Goal: Task Accomplishment & Management: Complete application form

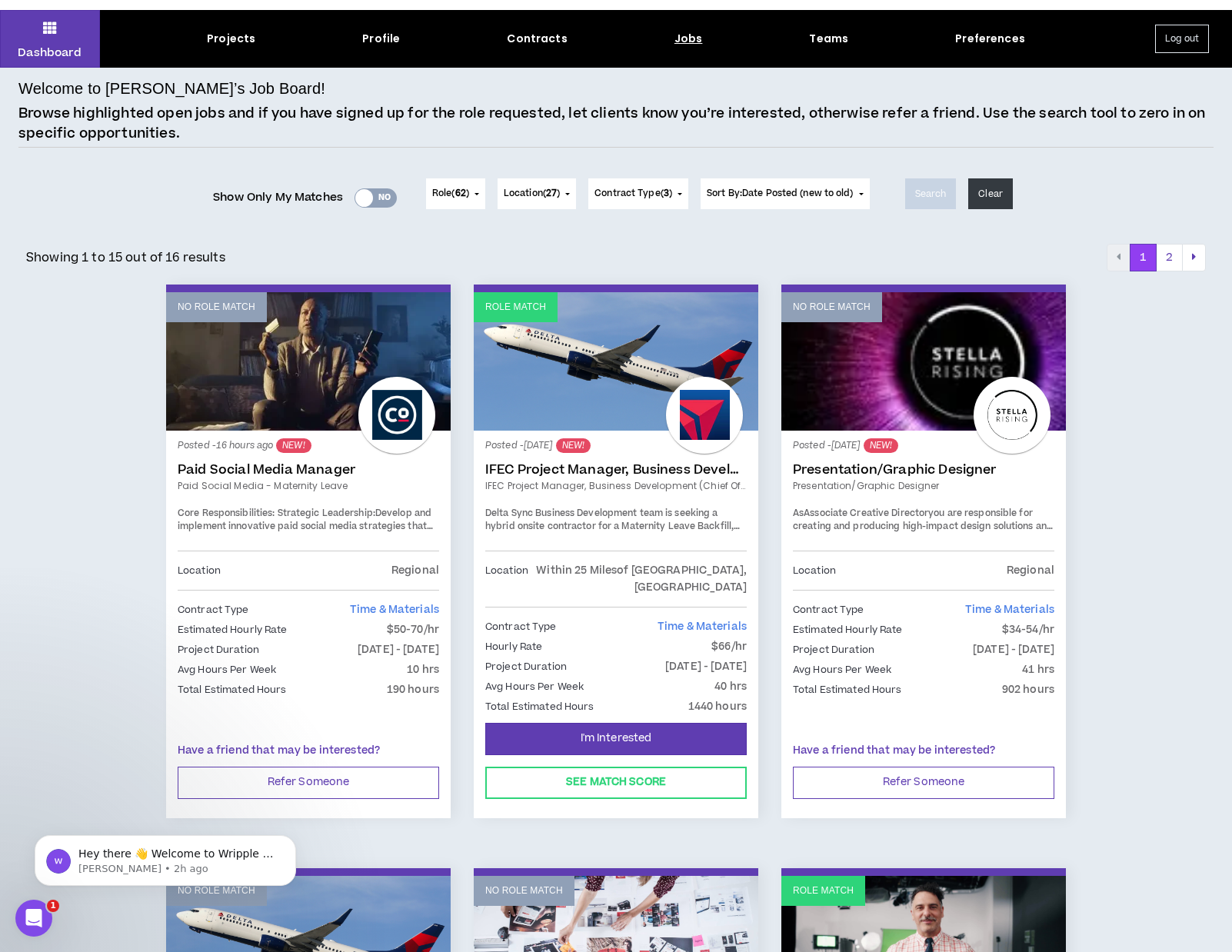
scroll to position [23, 0]
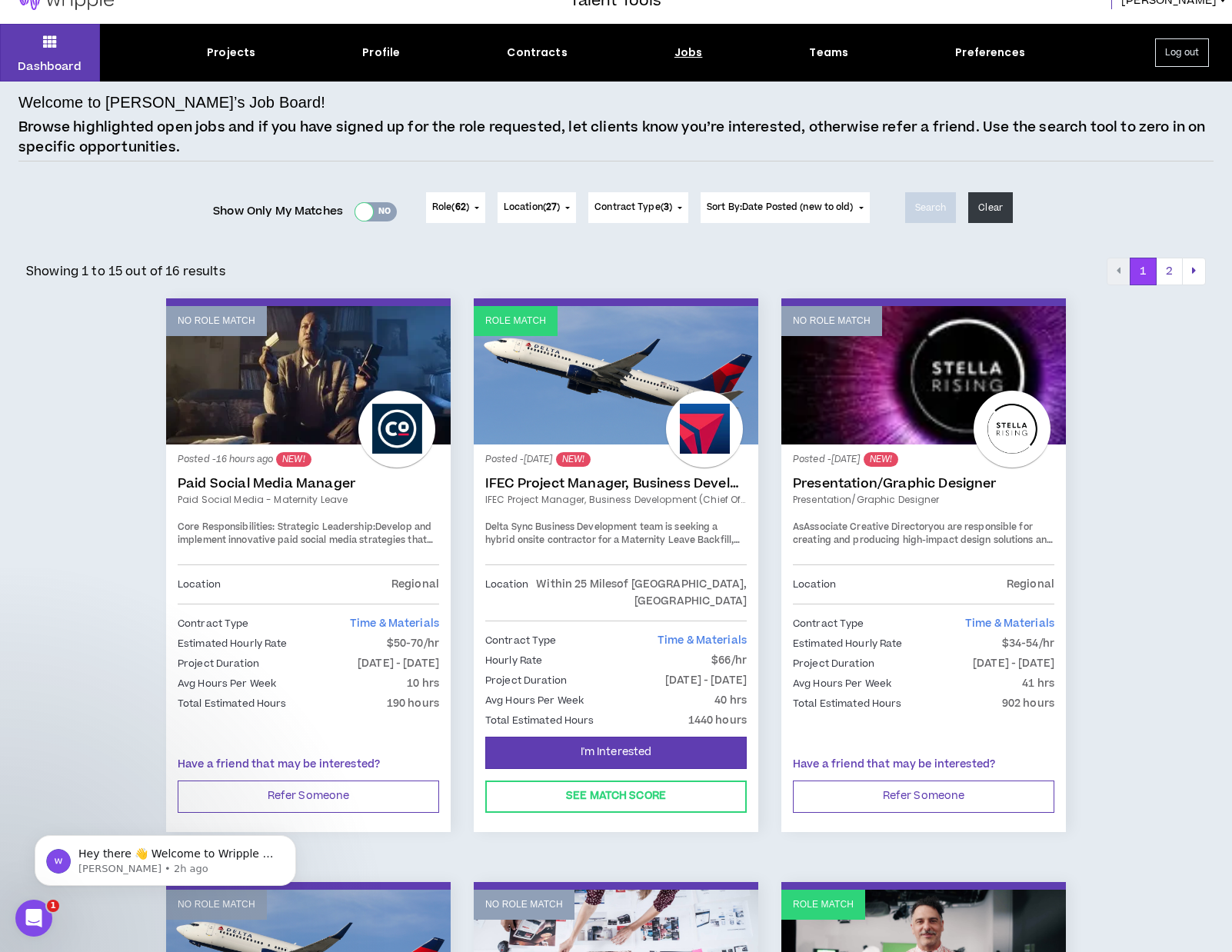
click at [364, 211] on div at bounding box center [364, 211] width 18 height 18
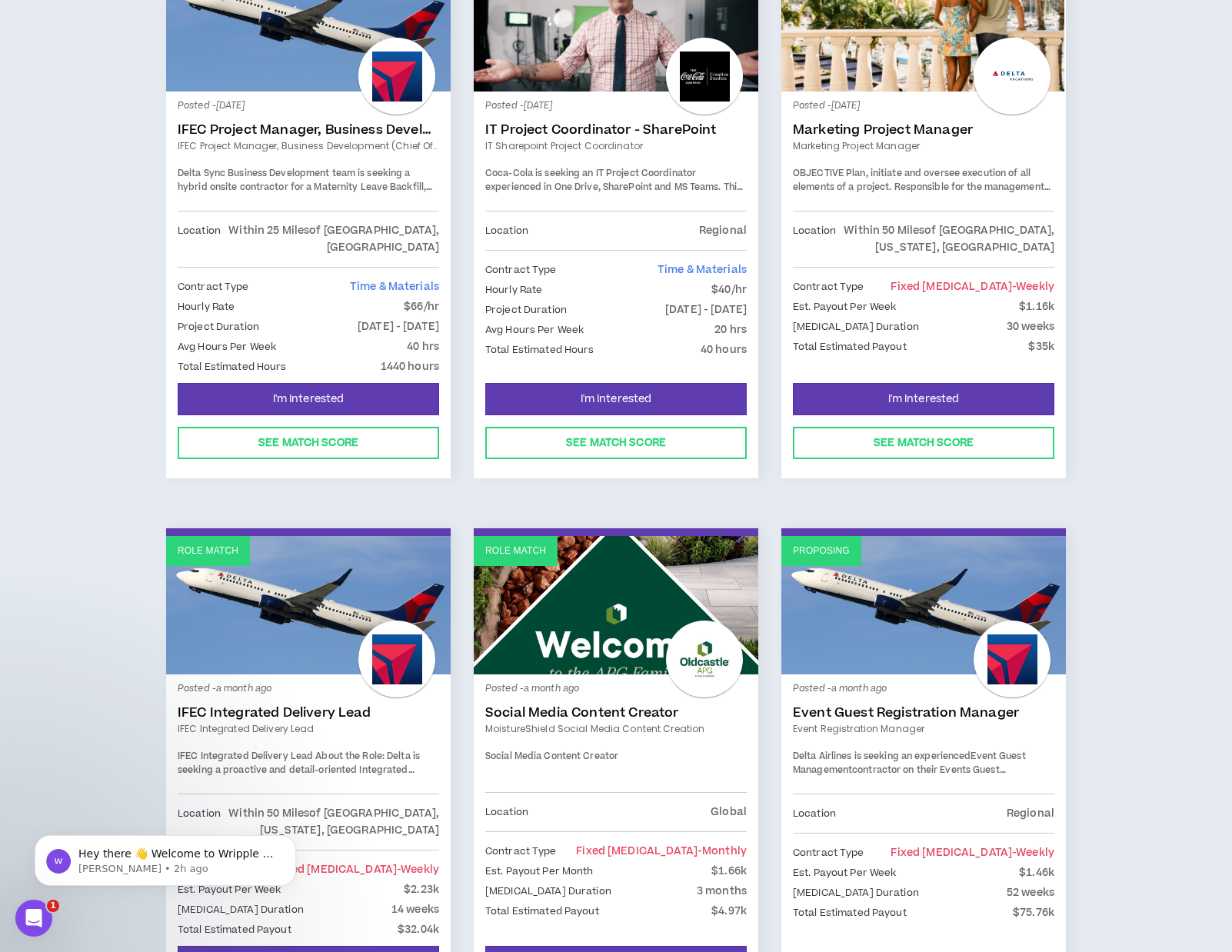
scroll to position [316, 0]
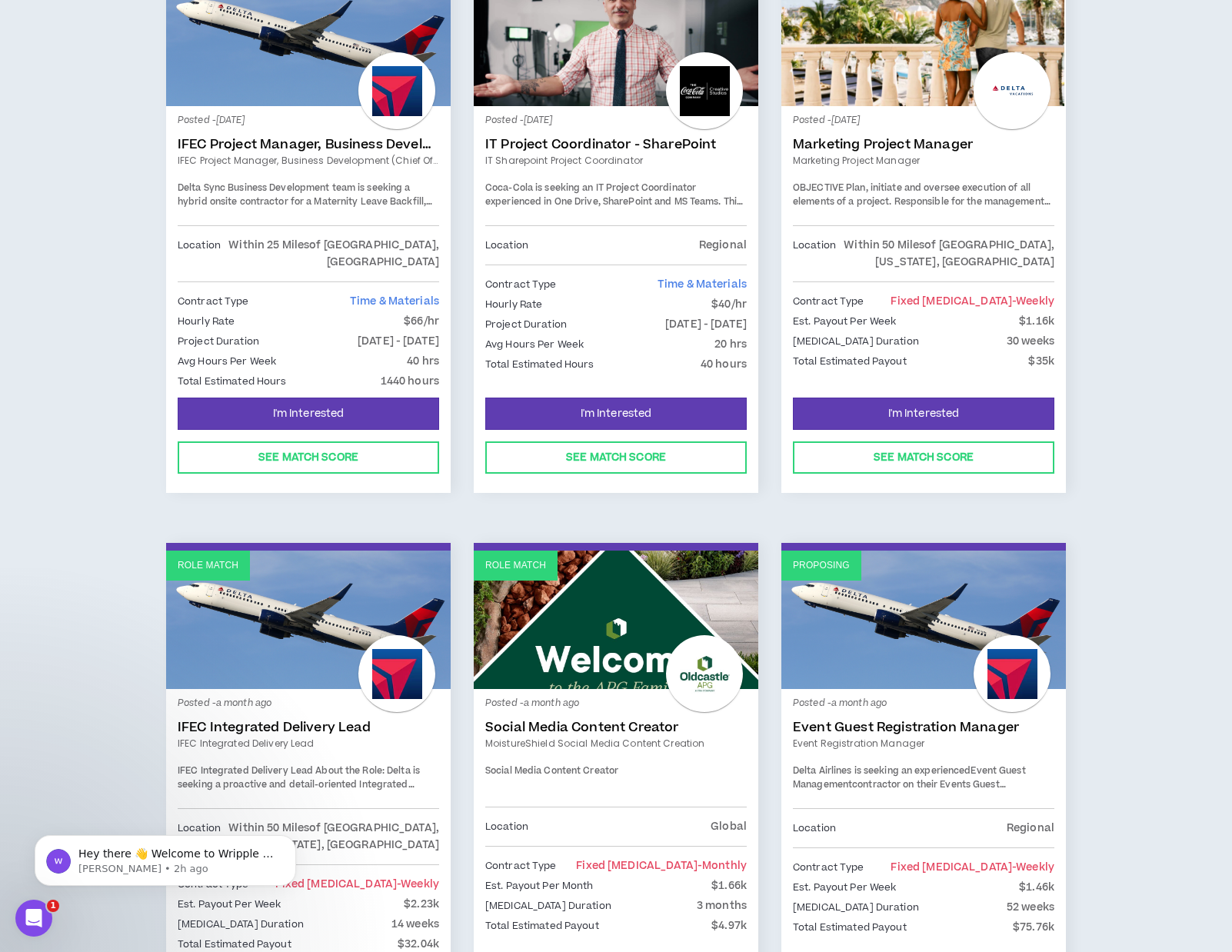
click at [927, 307] on div "Contract Type Fixed [MEDICAL_DATA] - weekly" at bounding box center [923, 302] width 261 height 17
click at [939, 441] on button "See Match Score" at bounding box center [923, 457] width 261 height 32
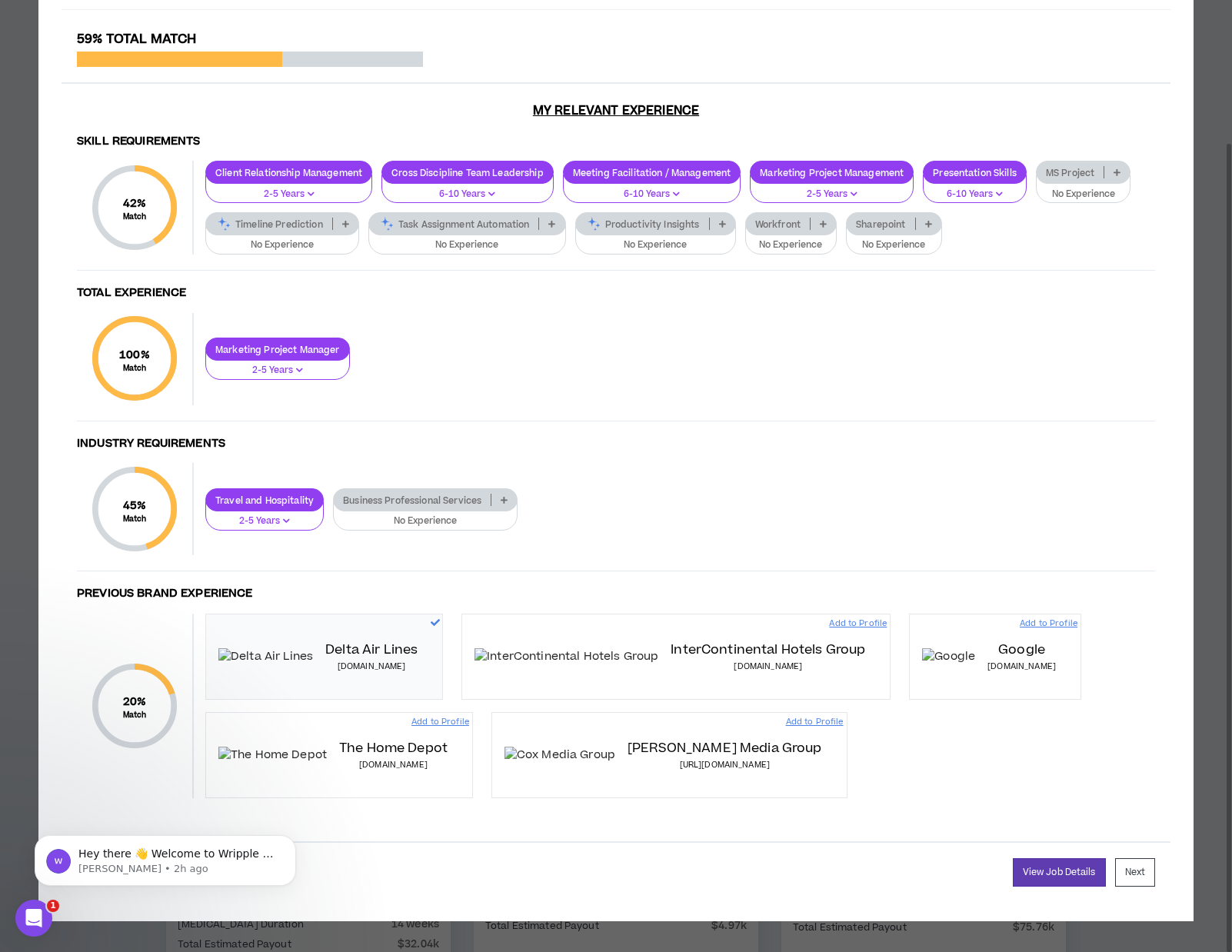
click at [1125, 177] on p at bounding box center [1117, 172] width 25 height 12
click at [1110, 220] on span "2-5 Years" at bounding box center [1086, 222] width 76 height 17
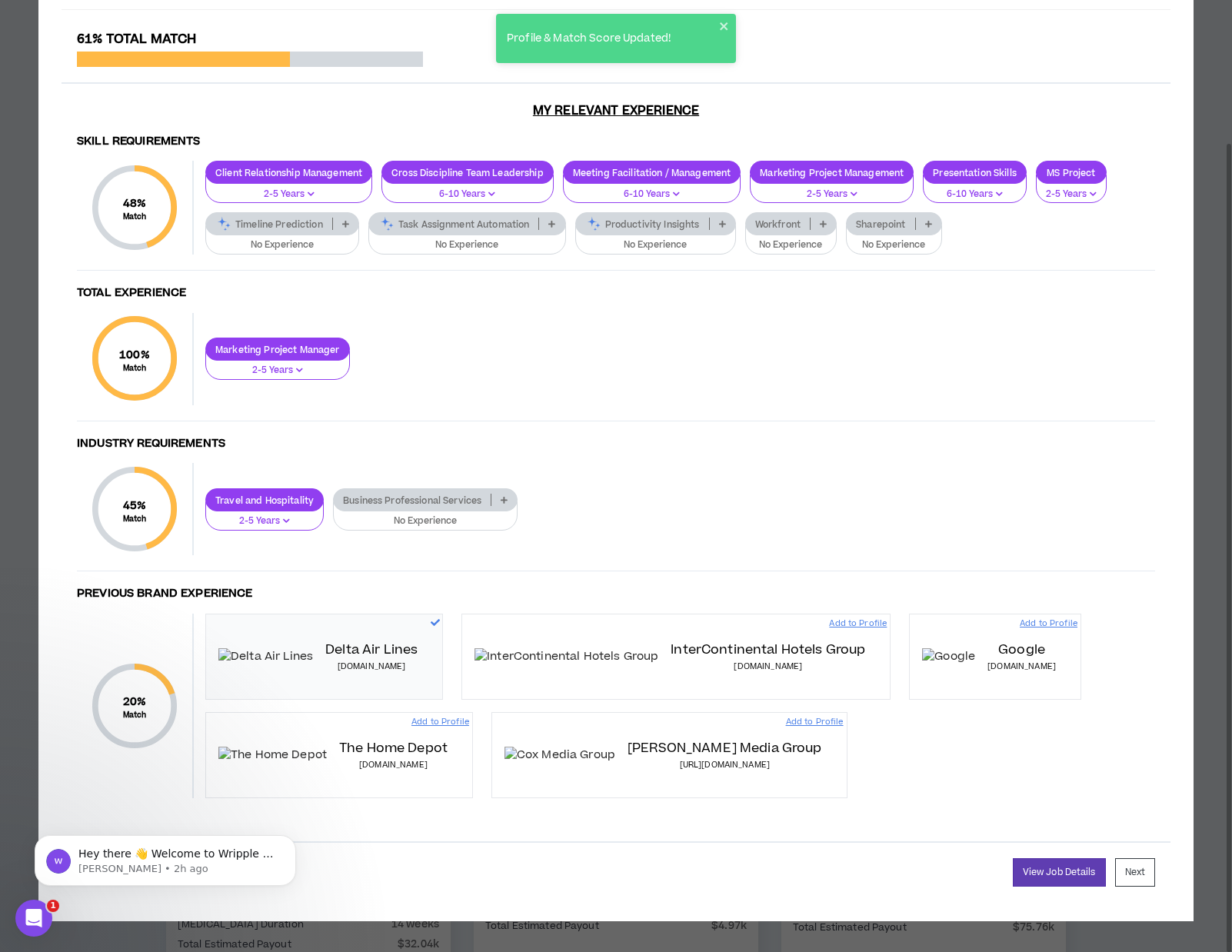
click at [935, 220] on p at bounding box center [928, 223] width 25 height 12
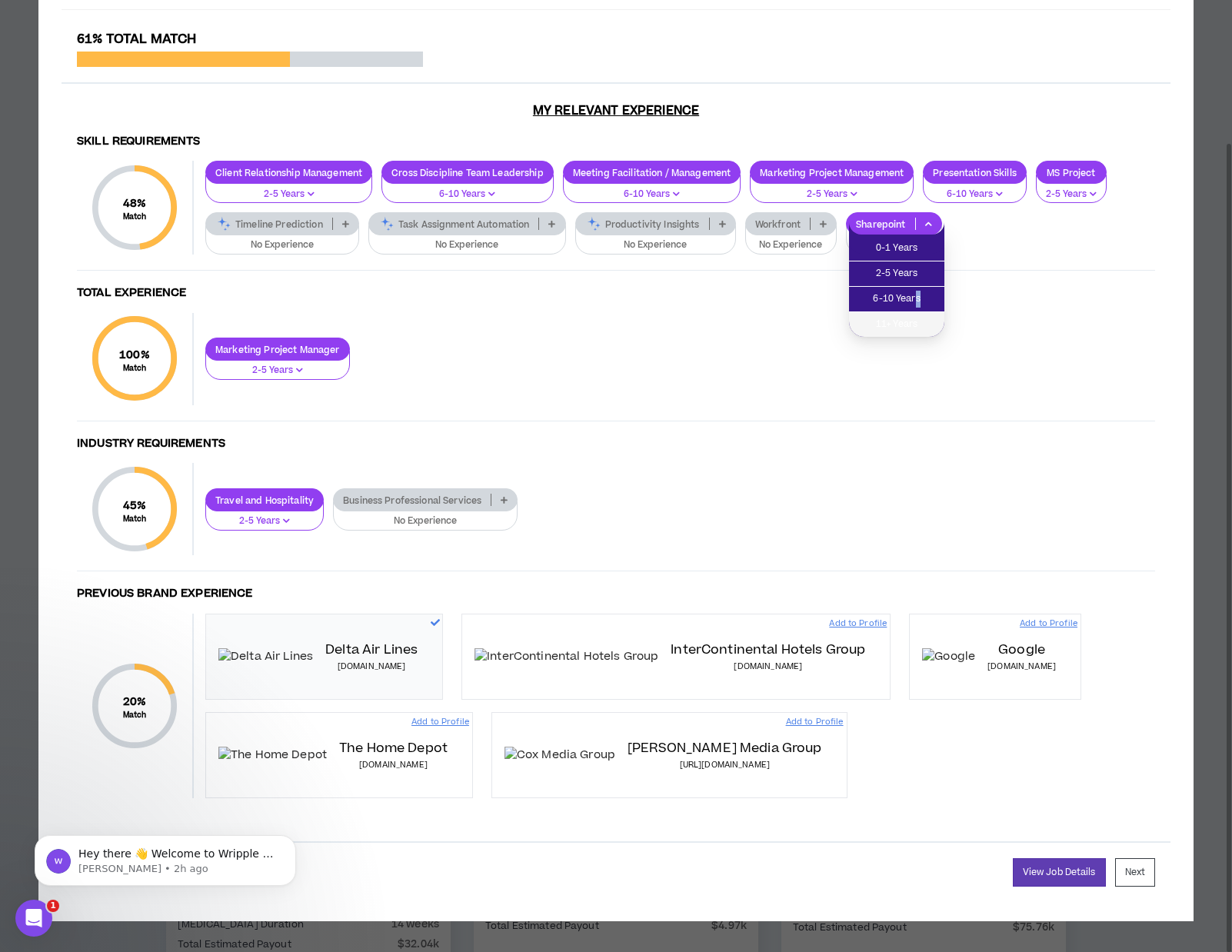
drag, startPoint x: 917, startPoint y: 299, endPoint x: 915, endPoint y: 288, distance: 11.2
click at [917, 292] on span "6-10 Years" at bounding box center [897, 299] width 77 height 17
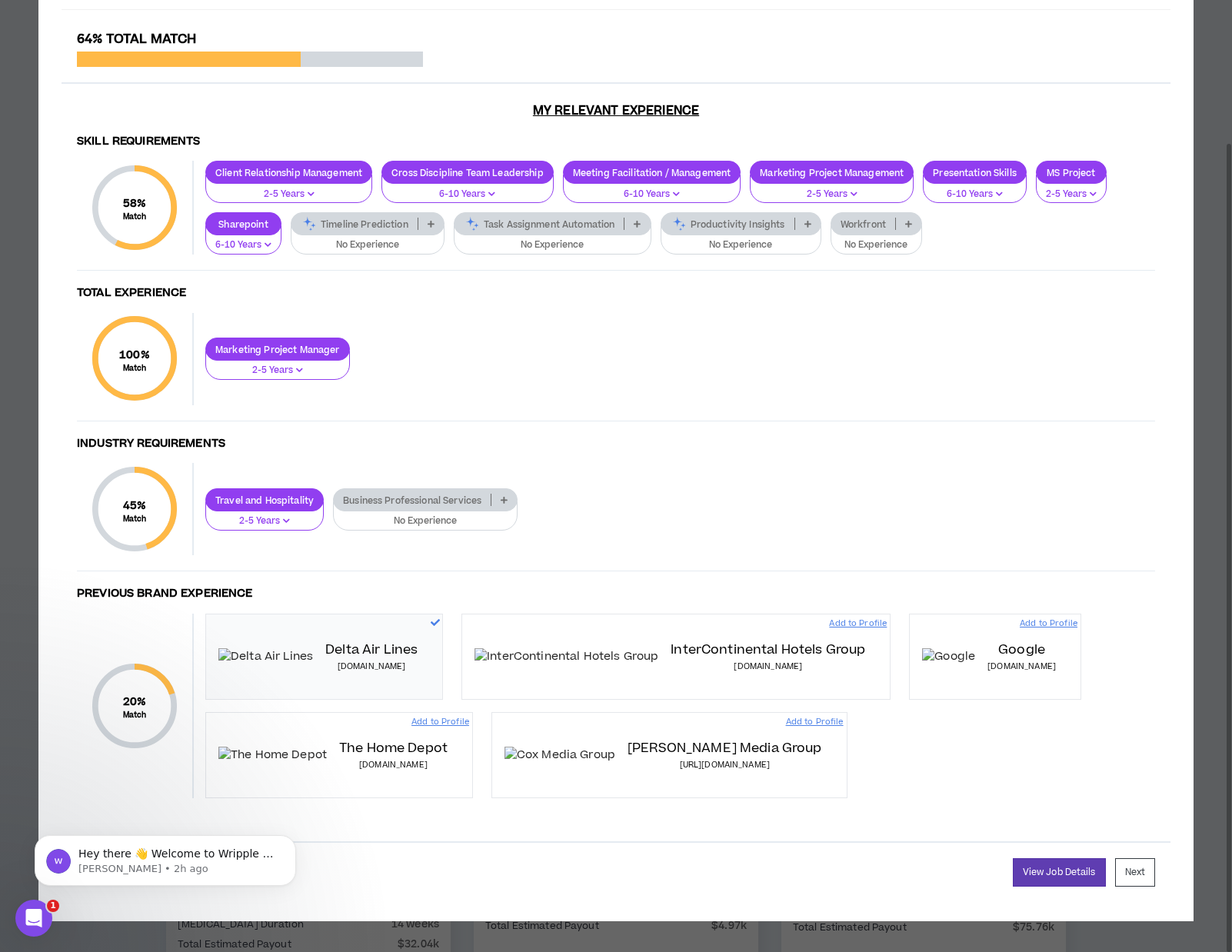
click at [506, 501] on icon at bounding box center [503, 500] width 7 height 8
click at [704, 449] on h4 "Industry Requirements" at bounding box center [616, 444] width 1078 height 15
click at [1213, 546] on div "× My Match Score for this Job: Marketing Project Manager Please review the clie…" at bounding box center [616, 391] width 1232 height 1122
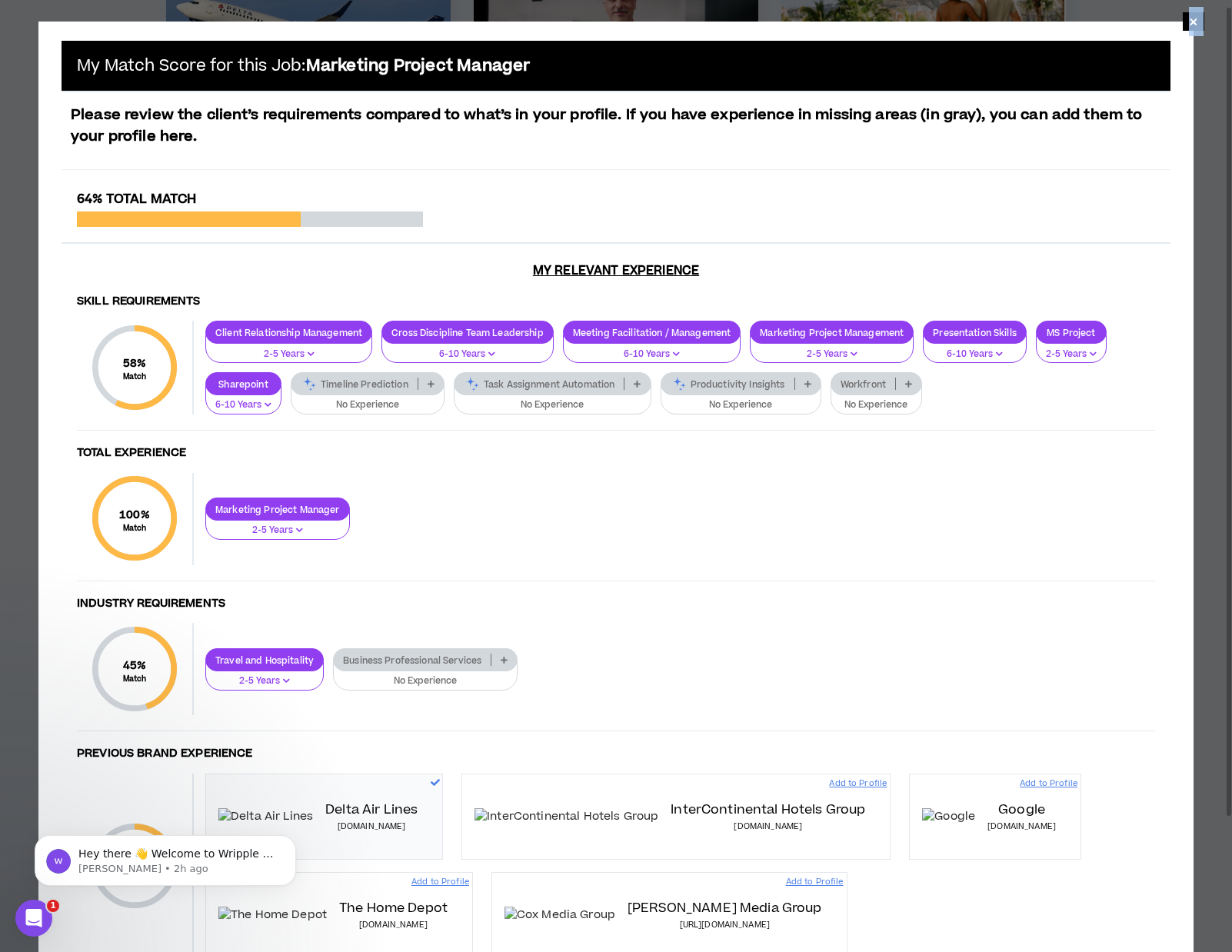
click at [1190, 31] on span "×" at bounding box center [1193, 22] width 9 height 19
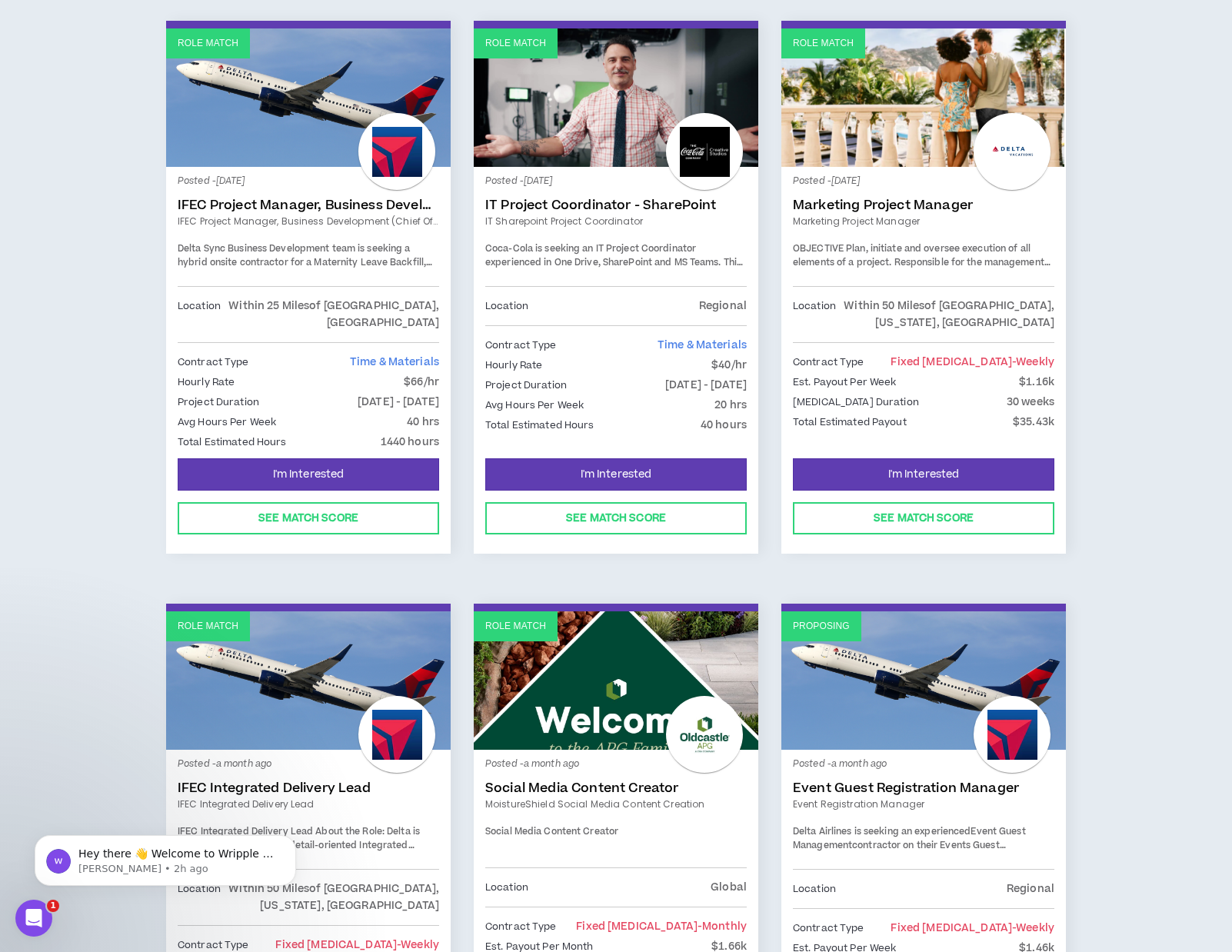
scroll to position [258, 0]
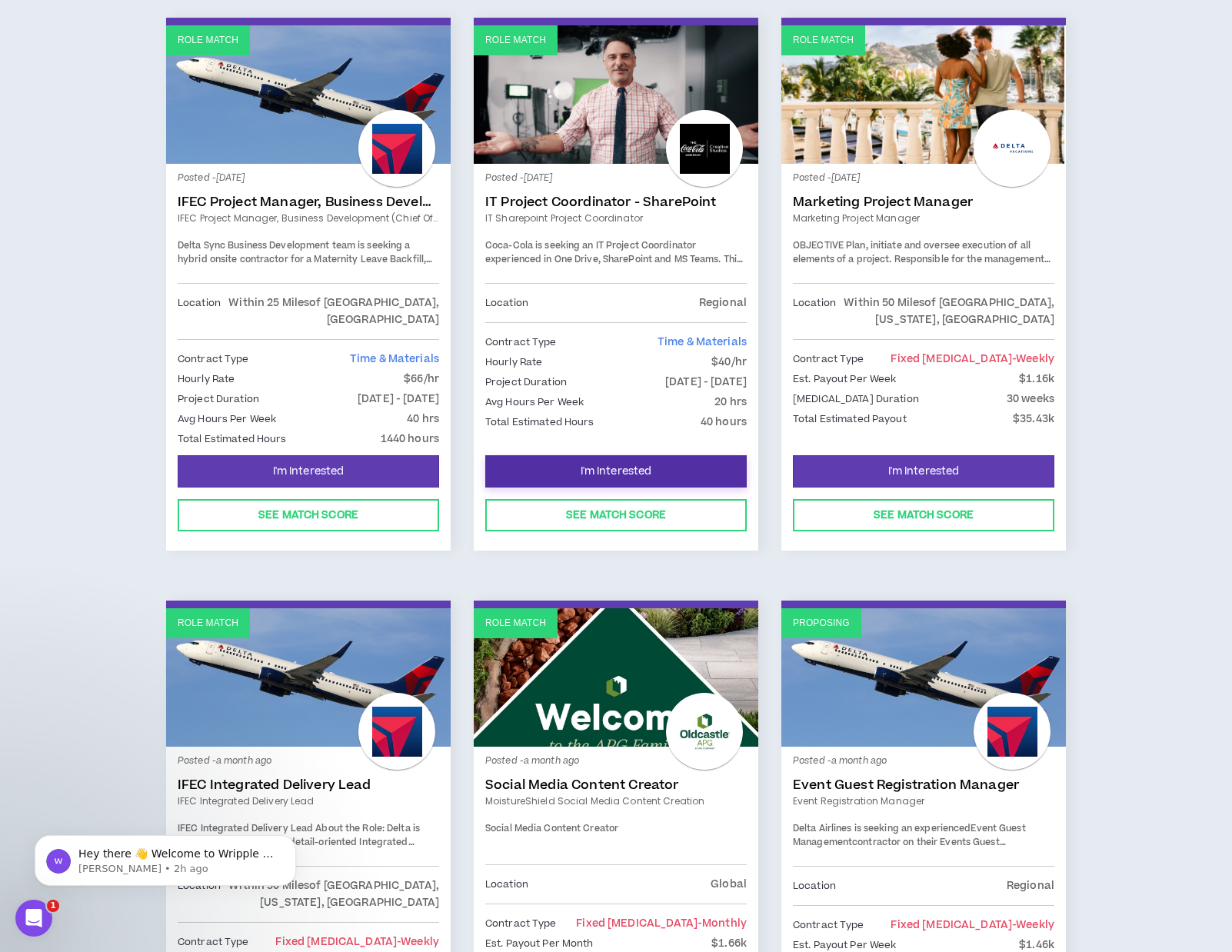
click at [593, 465] on span "I'm Interested" at bounding box center [616, 472] width 72 height 15
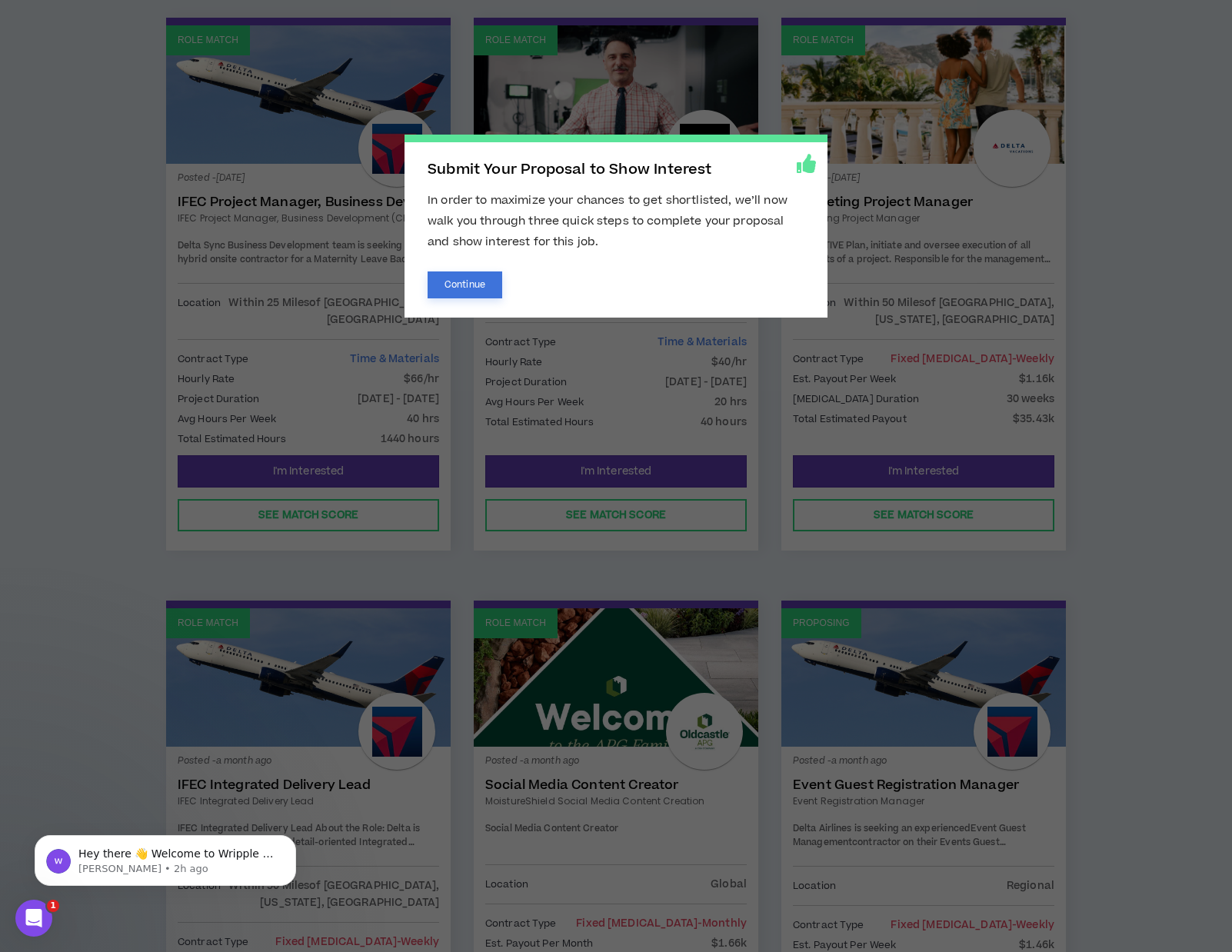
click at [463, 287] on button "Continue" at bounding box center [465, 285] width 74 height 27
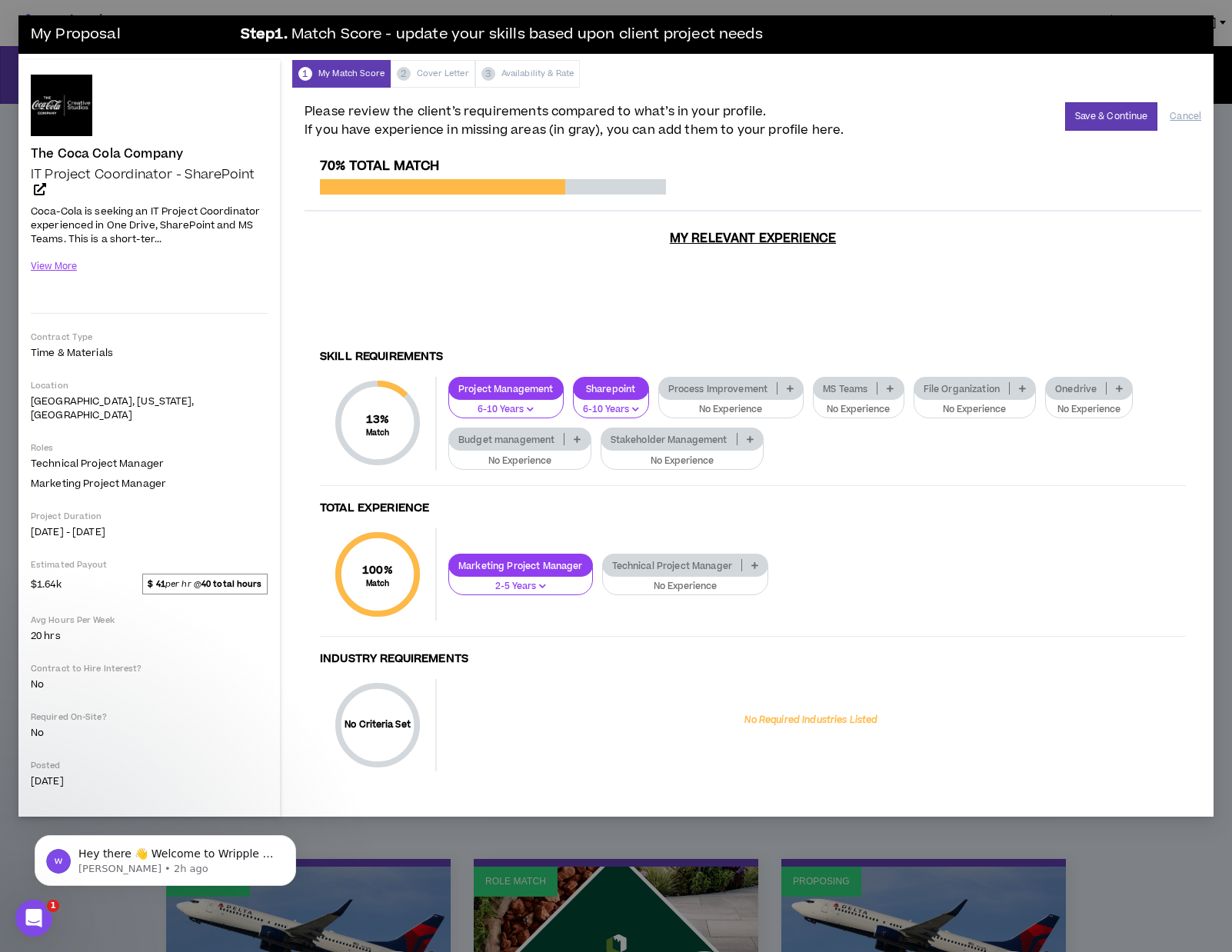
click at [894, 385] on icon at bounding box center [890, 388] width 7 height 8
click at [886, 445] on span "6-10 Years" at bounding box center [859, 450] width 73 height 17
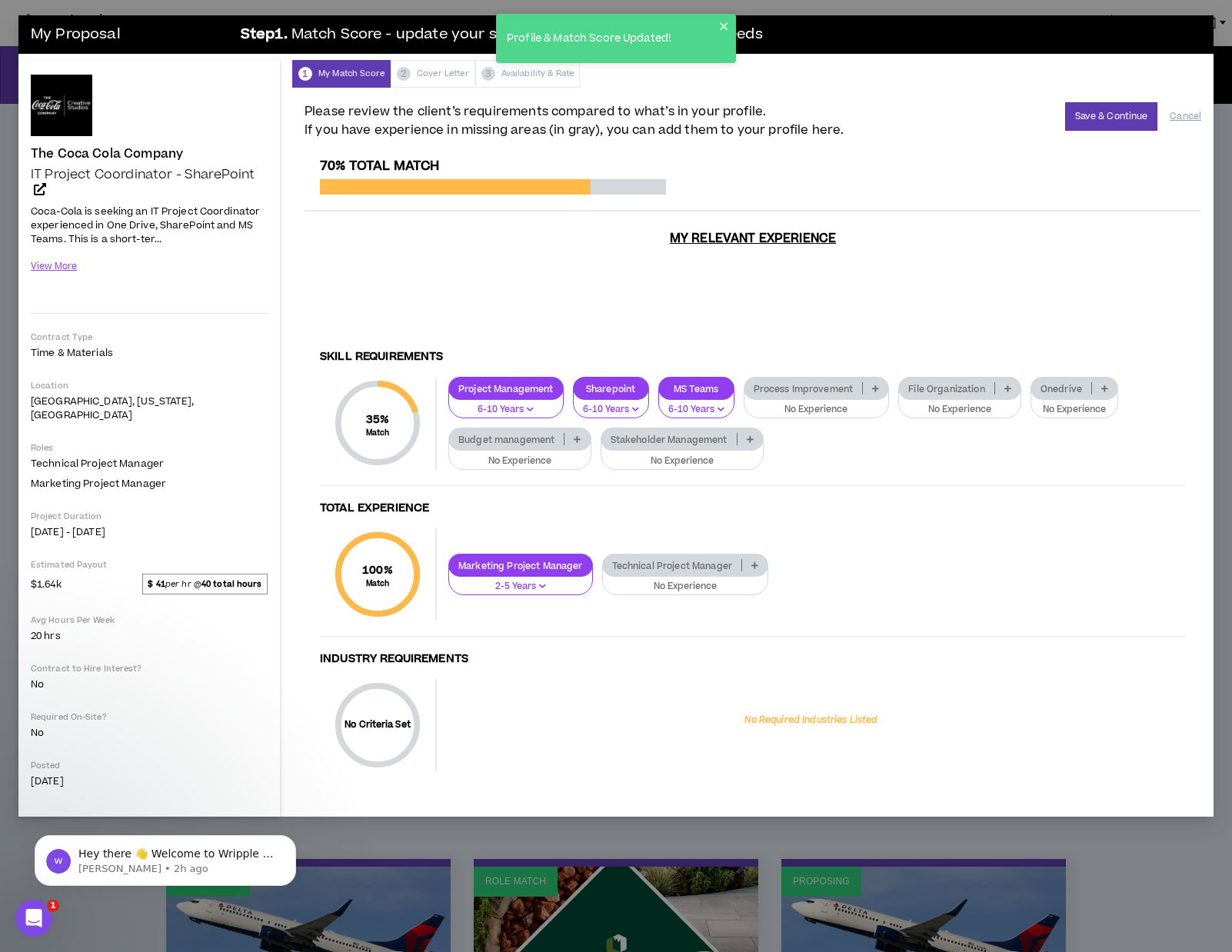
click at [1010, 385] on icon at bounding box center [1008, 388] width 7 height 8
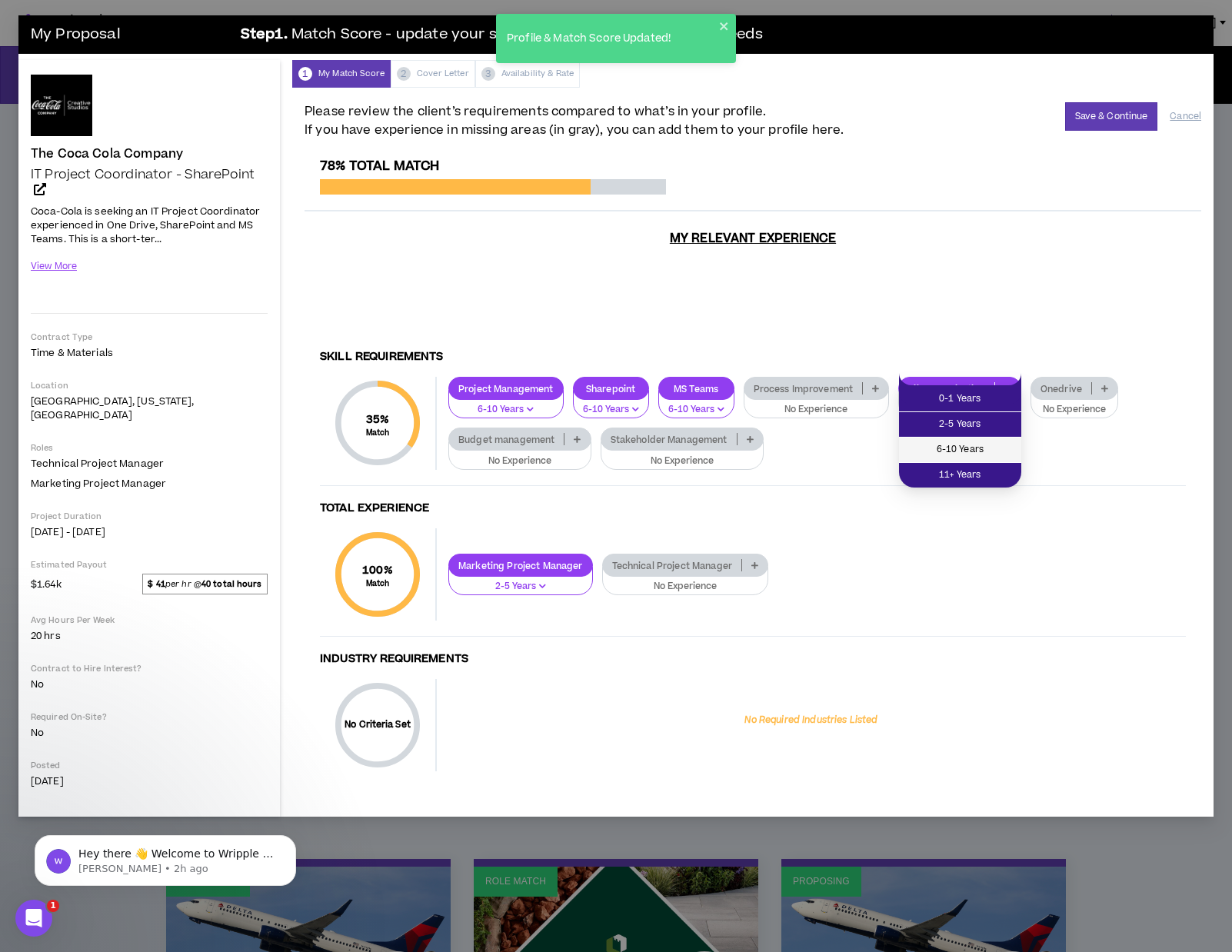
click at [1008, 454] on span "6-10 Years" at bounding box center [961, 450] width 104 height 17
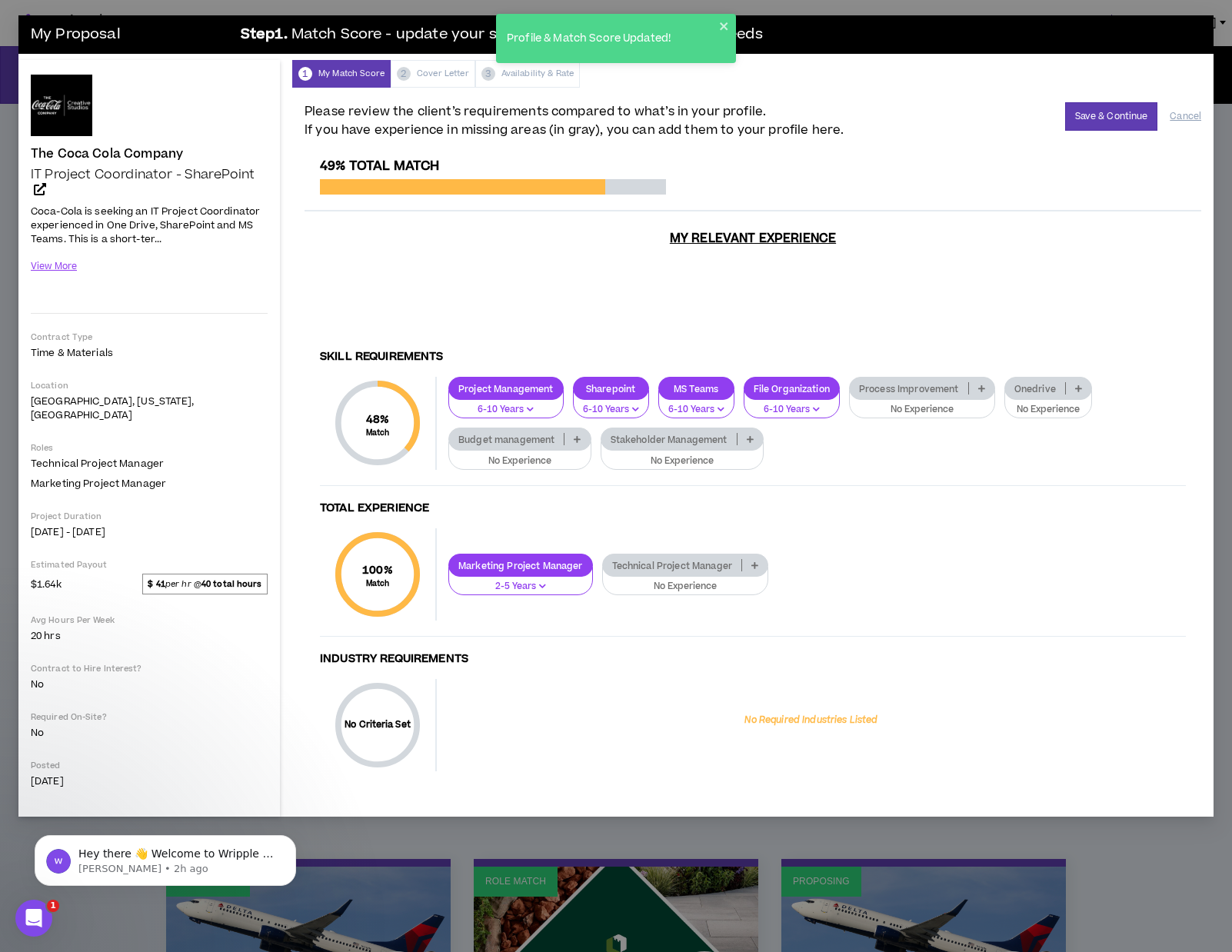
click at [1076, 385] on icon at bounding box center [1078, 388] width 7 height 8
click at [1068, 444] on span "6-10 Years" at bounding box center [1048, 450] width 69 height 17
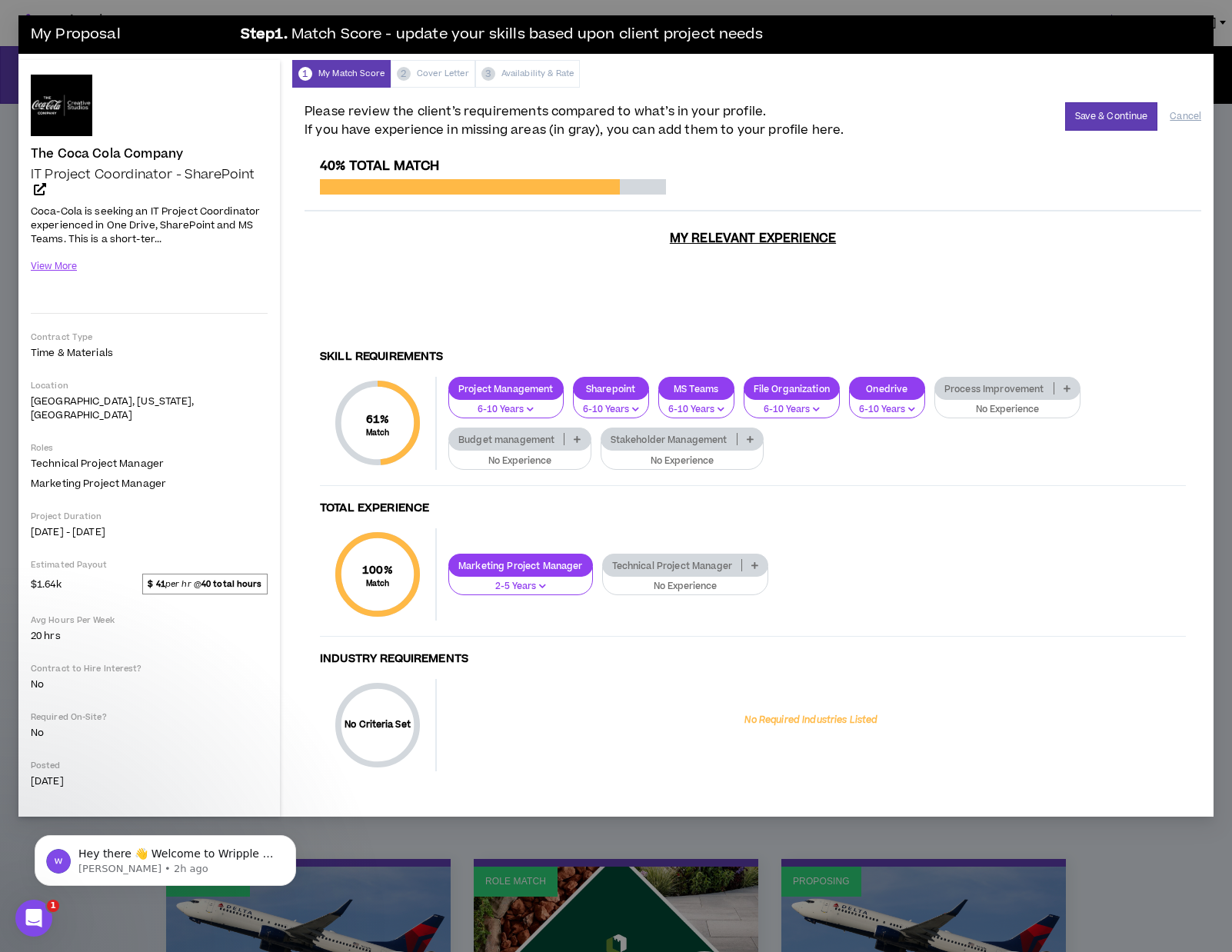
click at [1072, 383] on p at bounding box center [1067, 388] width 25 height 12
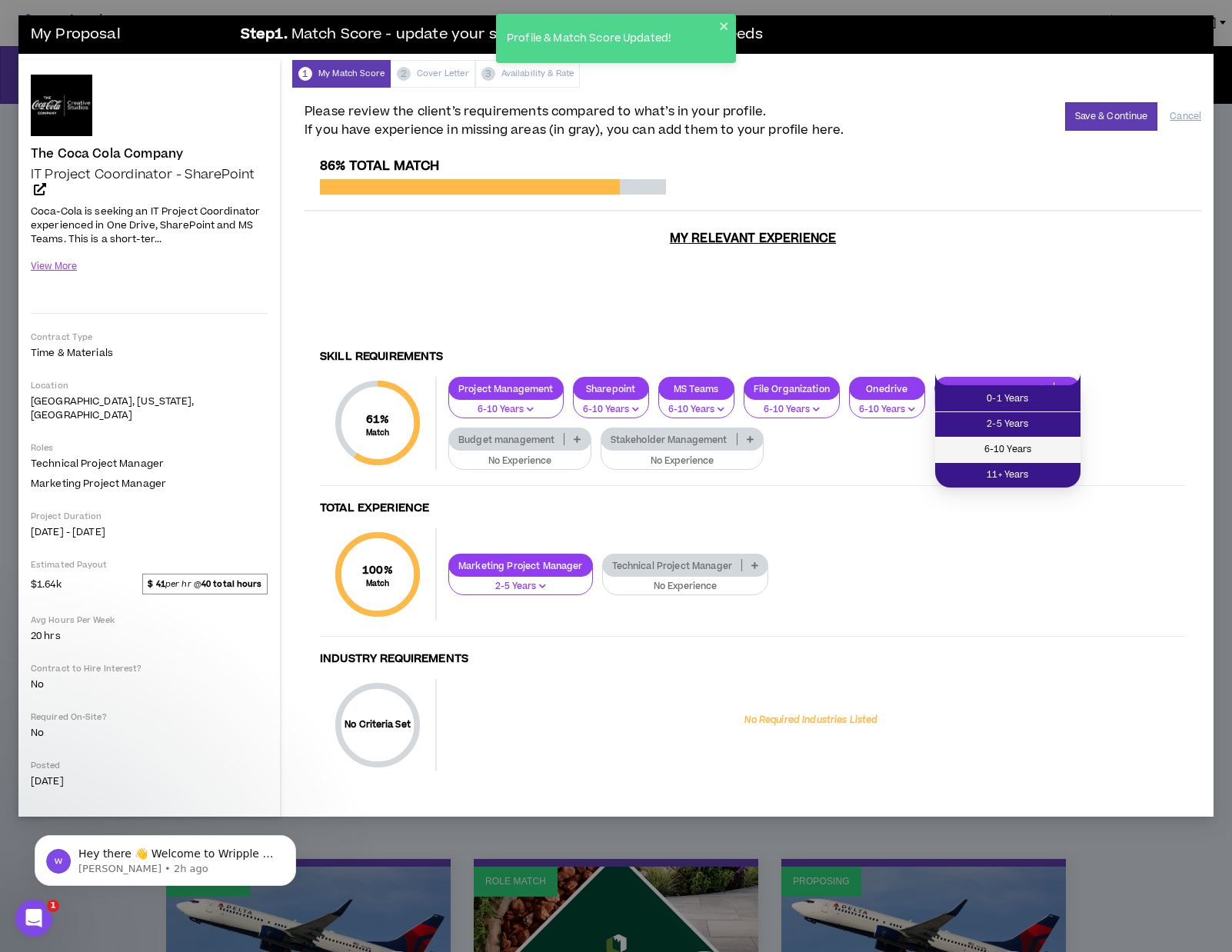
click at [1063, 445] on span "6-10 Years" at bounding box center [1008, 450] width 127 height 17
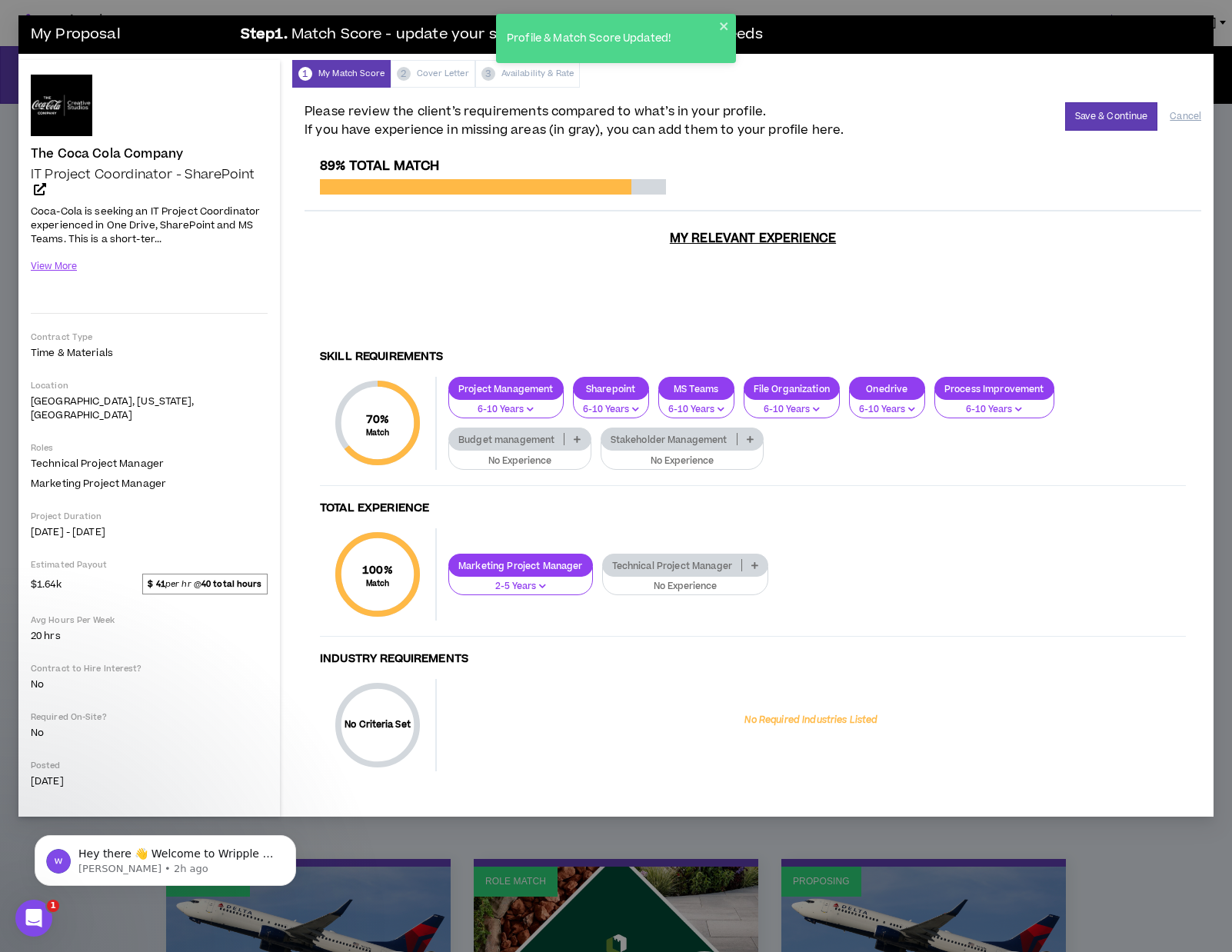
click at [583, 433] on p at bounding box center [577, 438] width 25 height 12
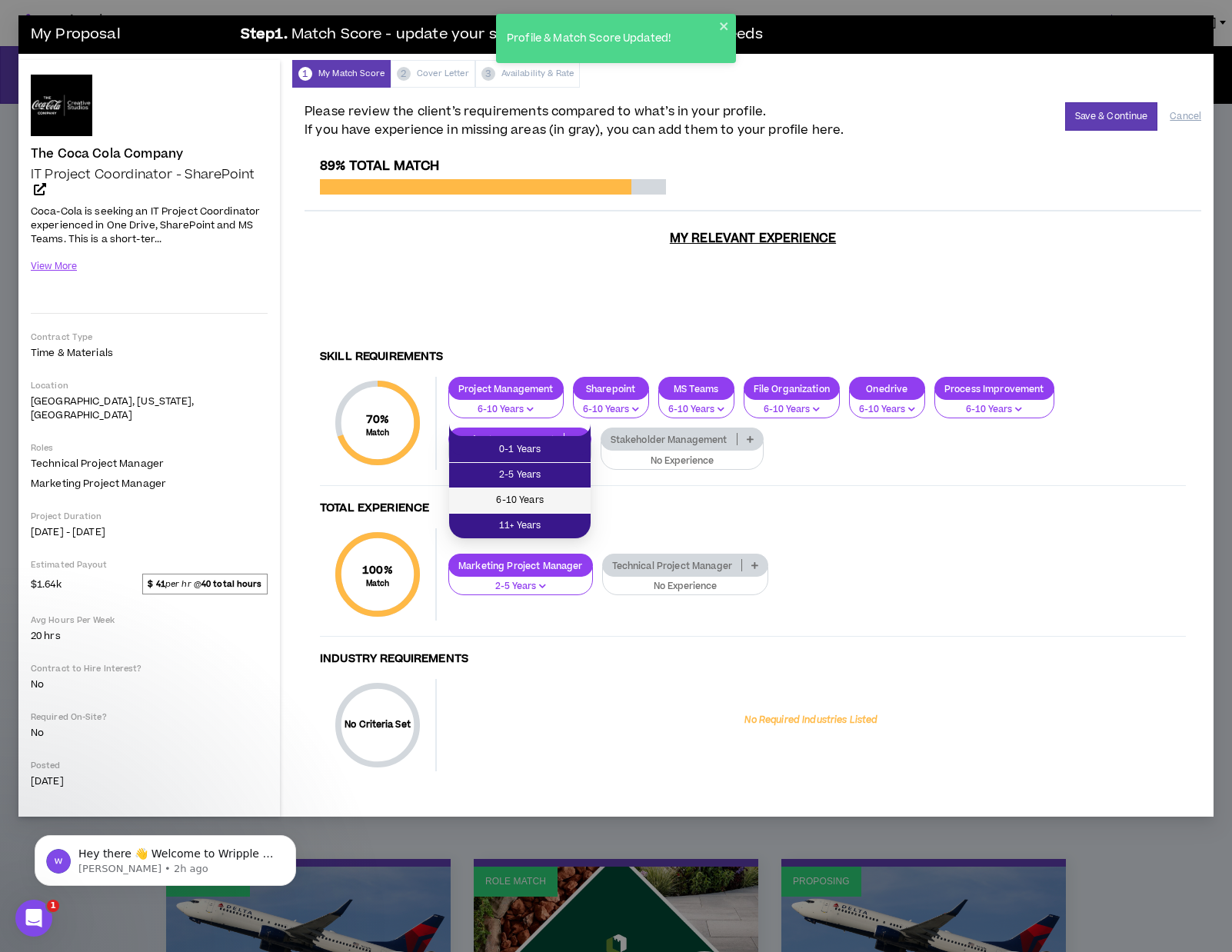
click at [572, 497] on span "6-10 Years" at bounding box center [519, 501] width 123 height 17
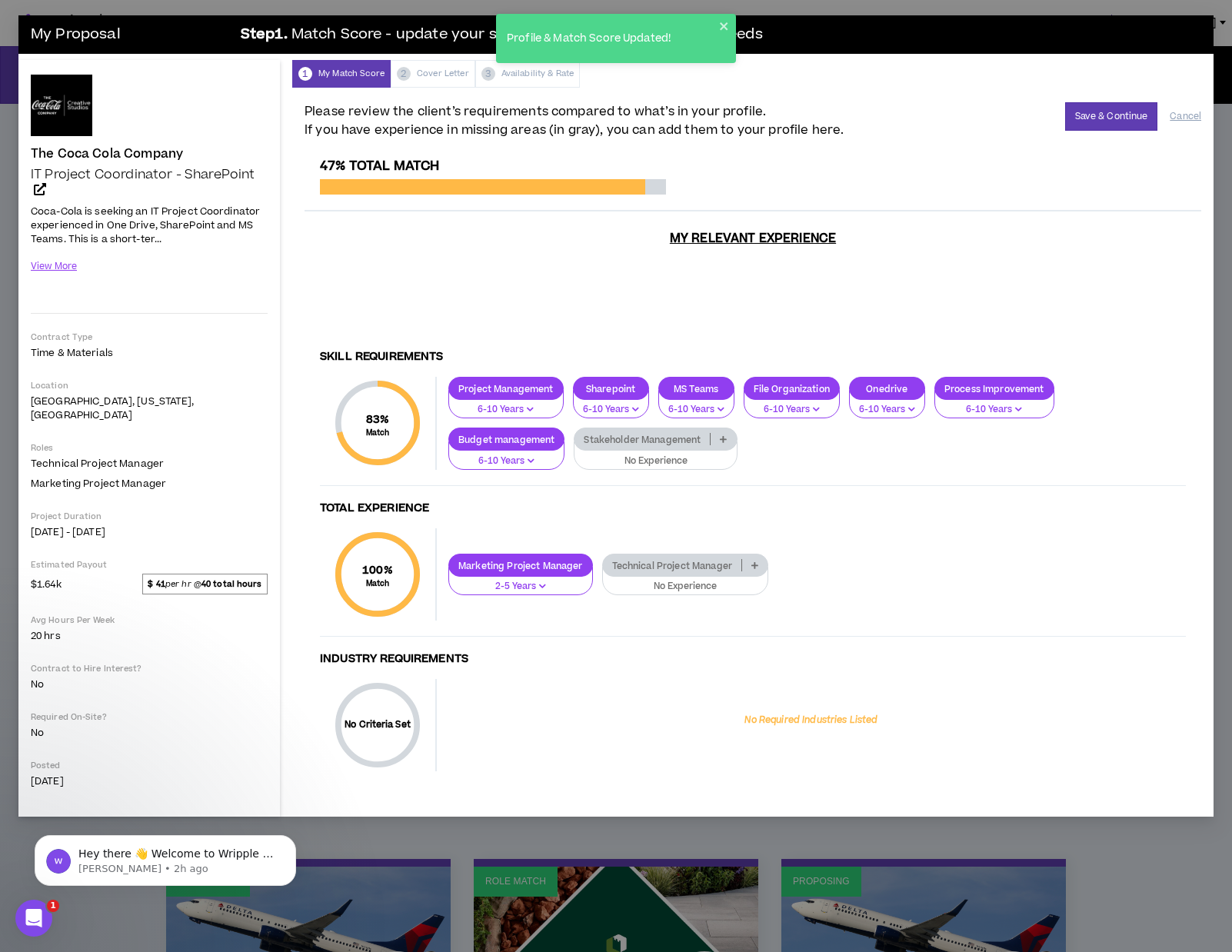
click at [725, 435] on icon at bounding box center [723, 439] width 7 height 8
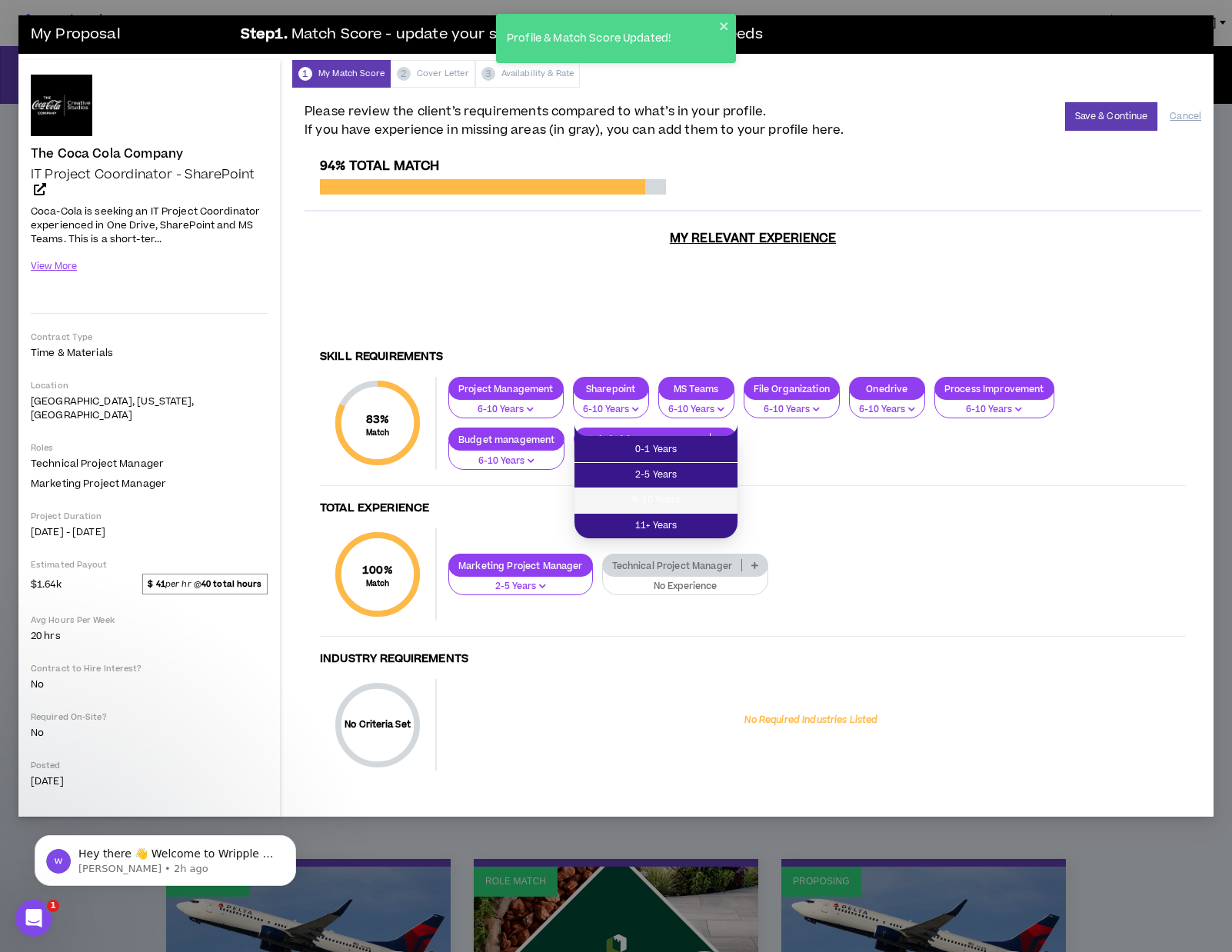
click at [719, 489] on li "6-10 Years" at bounding box center [656, 501] width 163 height 25
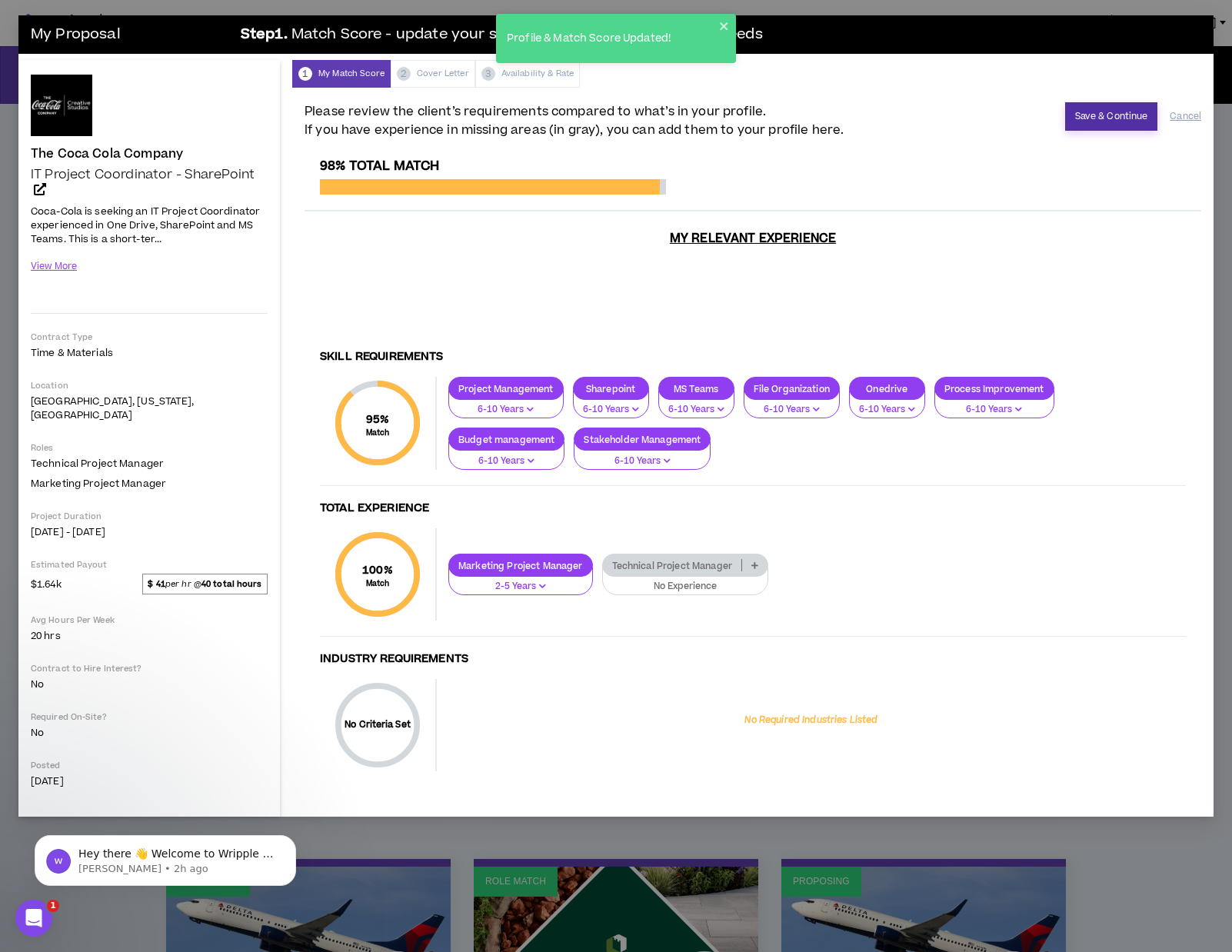
click at [1092, 123] on button "Save & Continue" at bounding box center [1111, 117] width 93 height 28
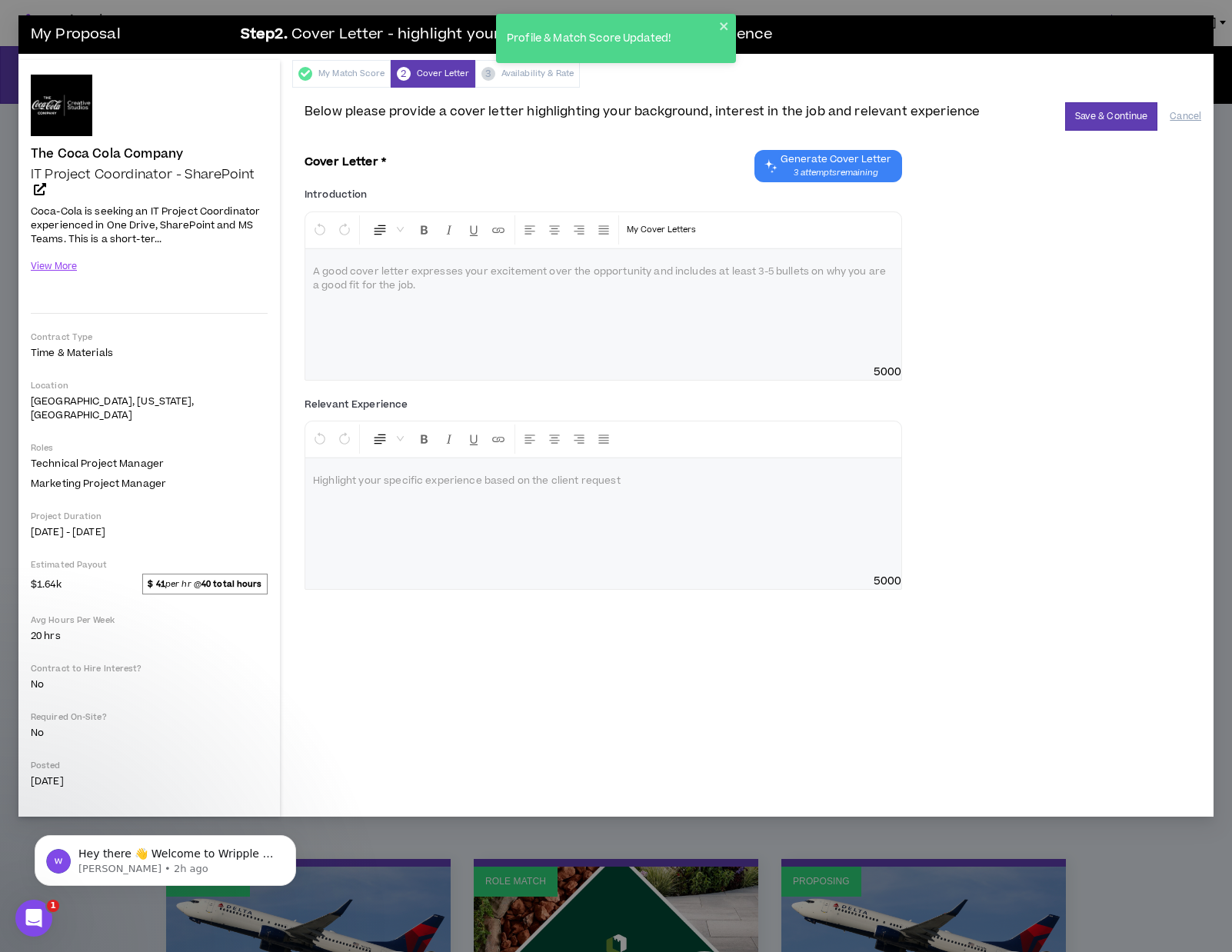
click at [871, 161] on span "Generate Cover Letter" at bounding box center [835, 158] width 110 height 12
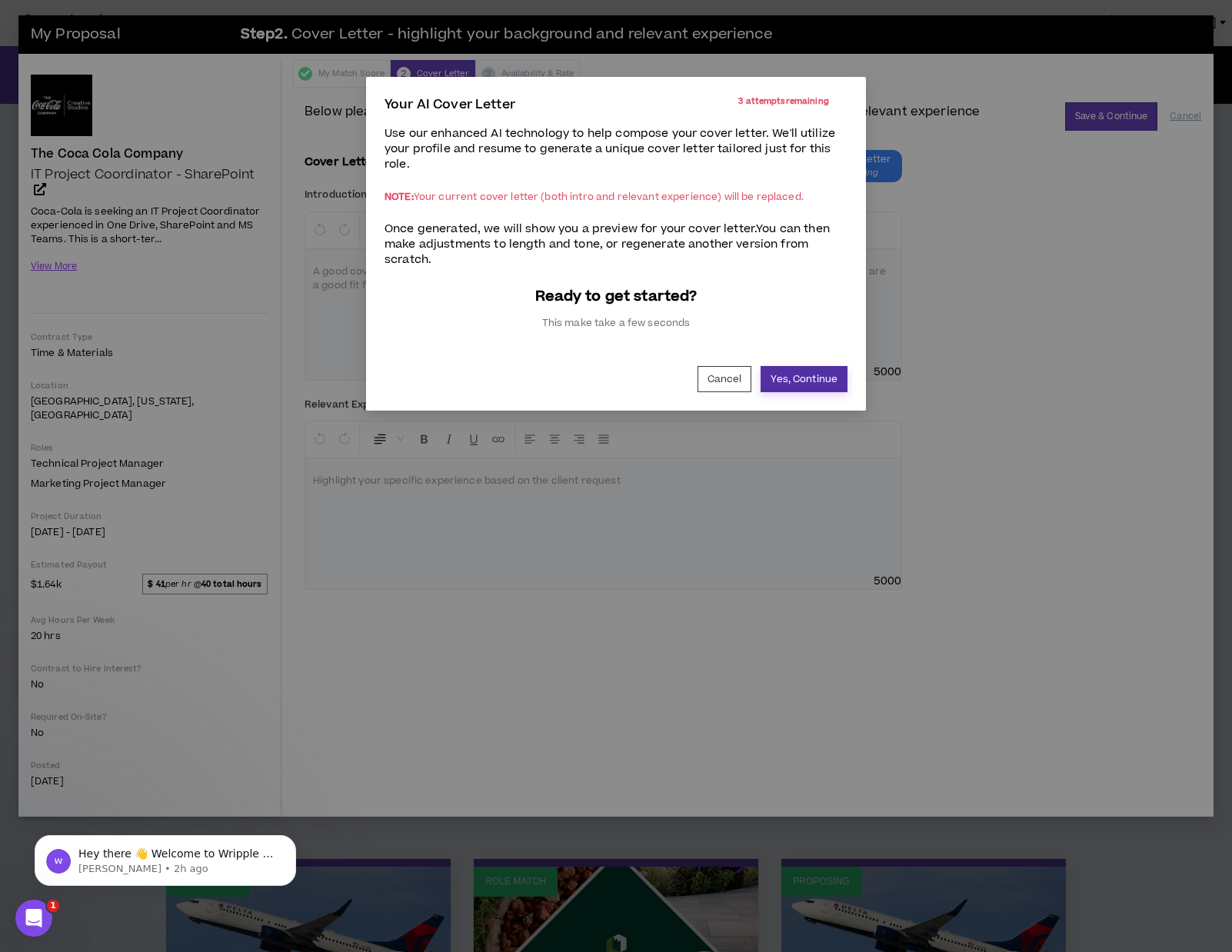
click at [793, 389] on button "Yes, Continue" at bounding box center [804, 379] width 87 height 26
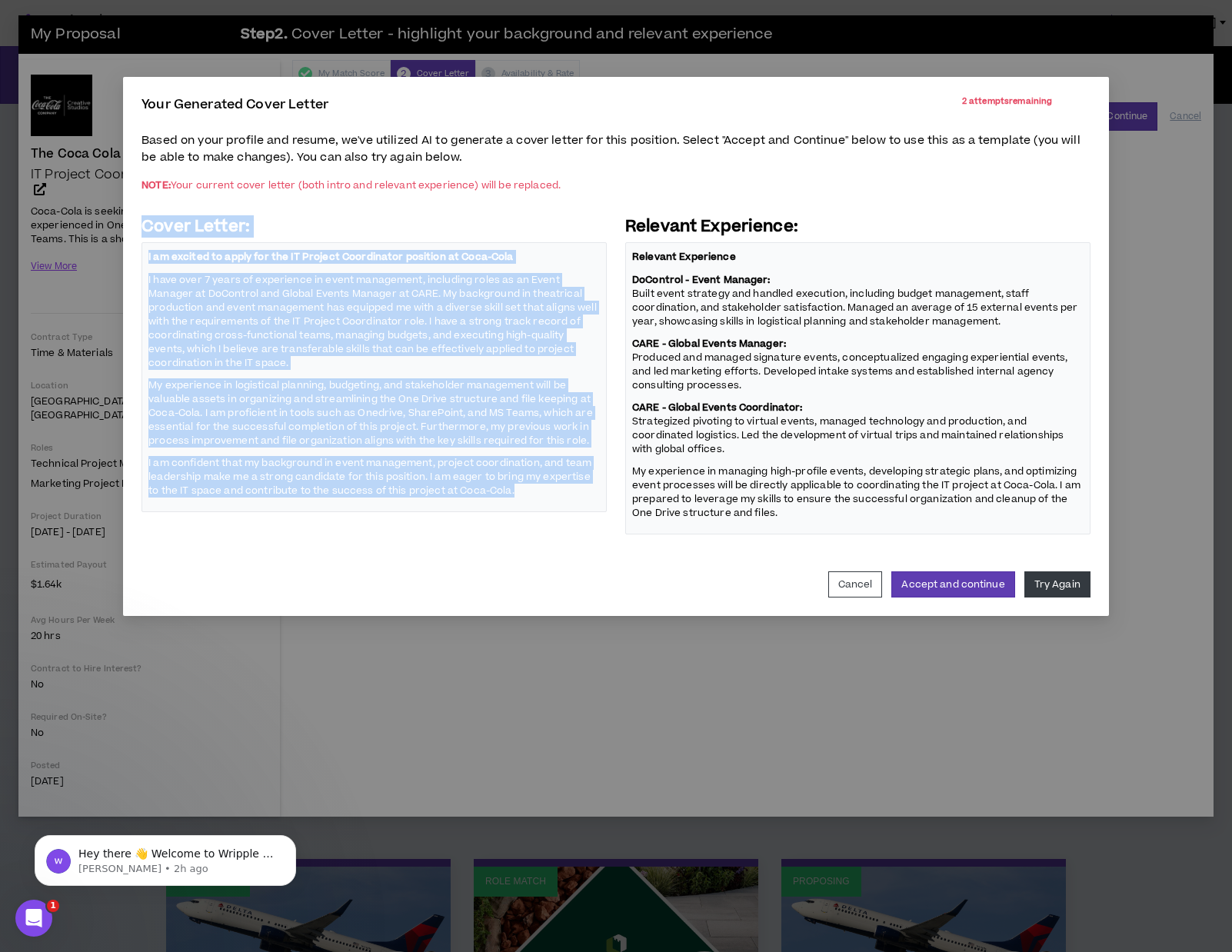
drag, startPoint x: 143, startPoint y: 228, endPoint x: 551, endPoint y: 498, distance: 489.2
click at [551, 498] on div "Cover Letter: I am excited to apply for the IT Project Coordinator position at …" at bounding box center [374, 375] width 466 height 319
copy div "Cover Letter: I am excited to apply for the IT Project Coordinator position at …"
click at [965, 591] on button "Accept and continue" at bounding box center [953, 584] width 123 height 26
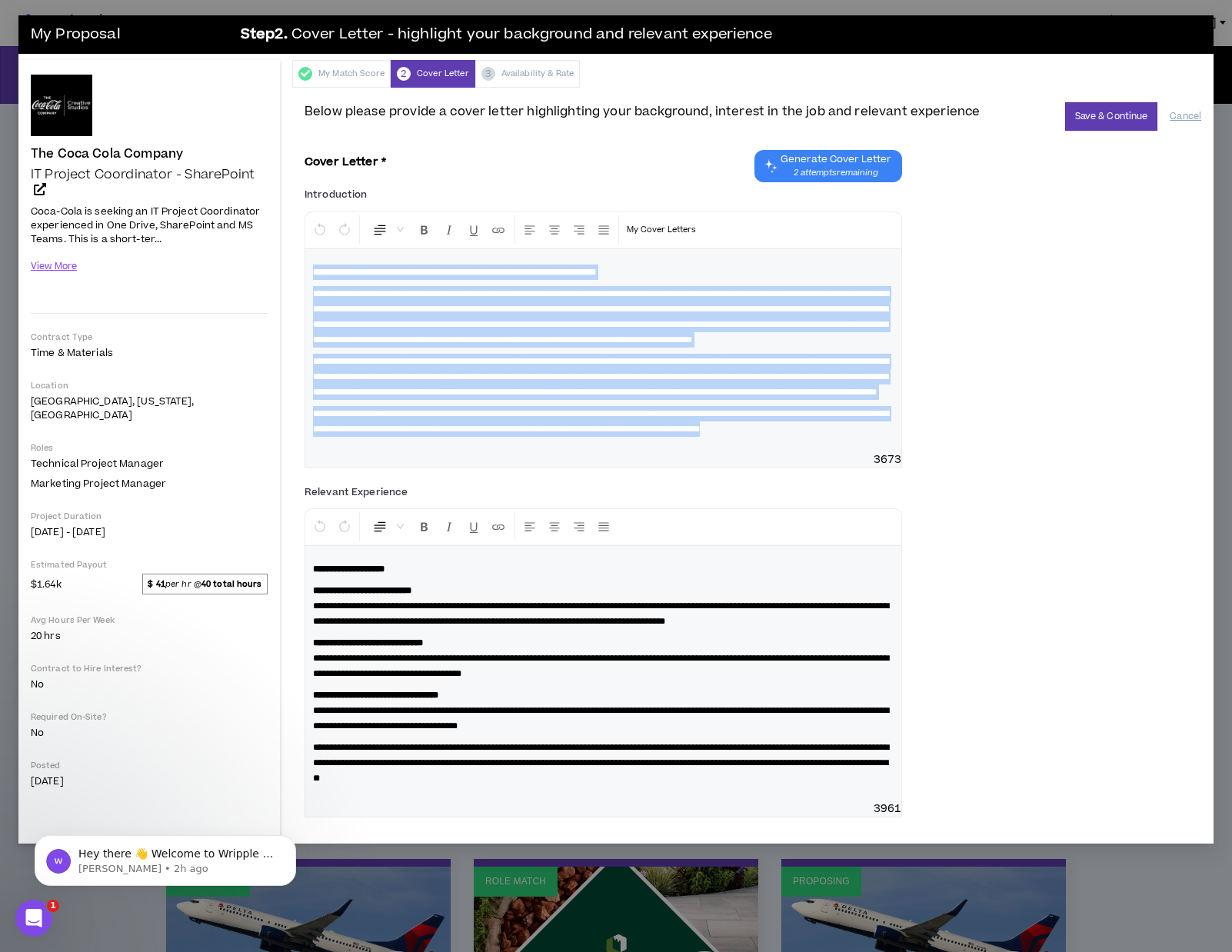
drag, startPoint x: 607, startPoint y: 499, endPoint x: 273, endPoint y: 264, distance: 408.4
click at [273, 264] on div "The Coca Cola Company IT Project Coordinator - SharePoint Hide Details Coca-Col…" at bounding box center [616, 451] width 1195 height 783
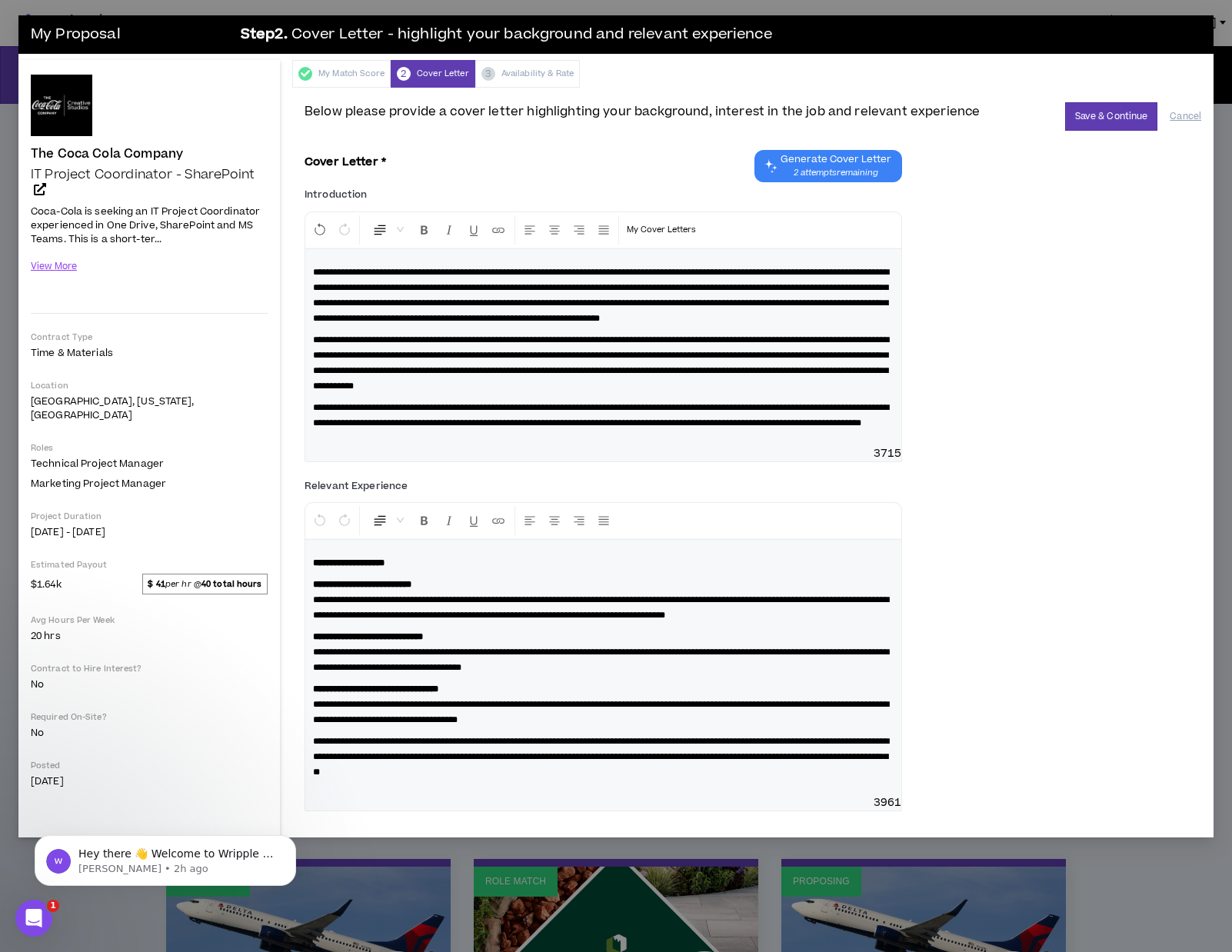
click at [370, 268] on span "**********" at bounding box center [600, 295] width 576 height 56
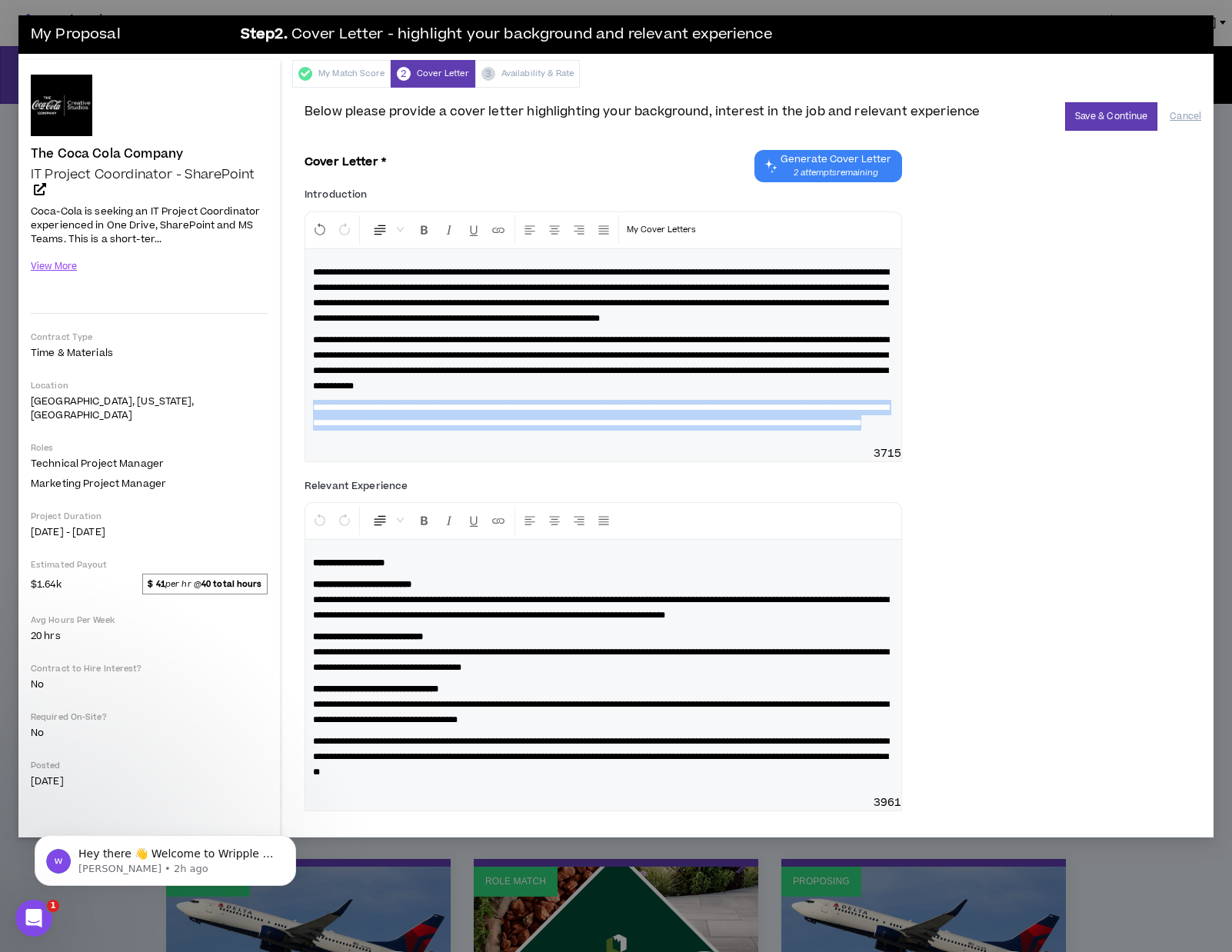
drag, startPoint x: 639, startPoint y: 479, endPoint x: 477, endPoint y: 419, distance: 172.8
click at [478, 419] on div "**********" at bounding box center [603, 347] width 596 height 197
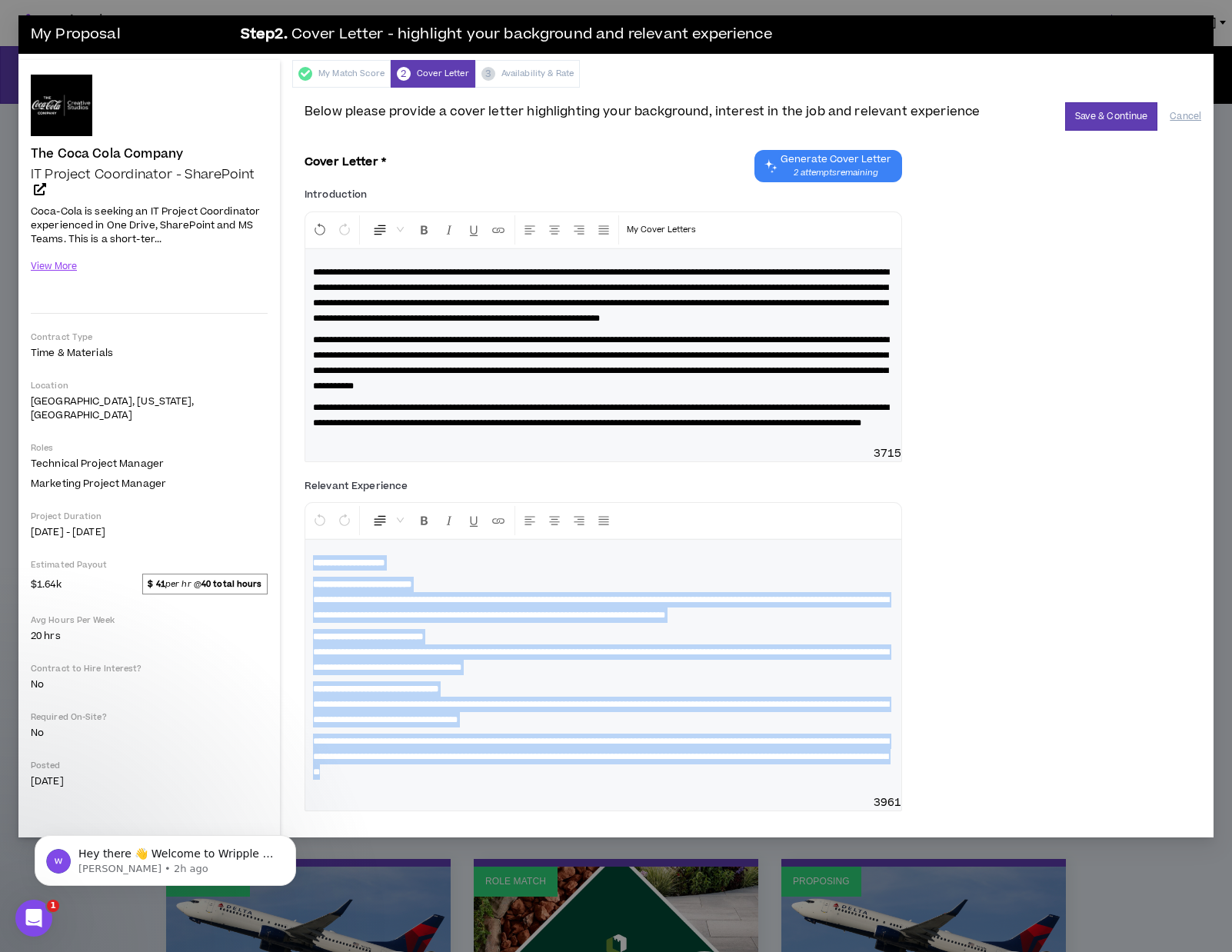
drag, startPoint x: 683, startPoint y: 835, endPoint x: 288, endPoint y: 586, distance: 466.9
click at [288, 586] on div "The Coca Cola Company IT Project Coordinator - SharePoint Hide Details Coca-Col…" at bounding box center [616, 449] width 1195 height 778
copy div "**********"
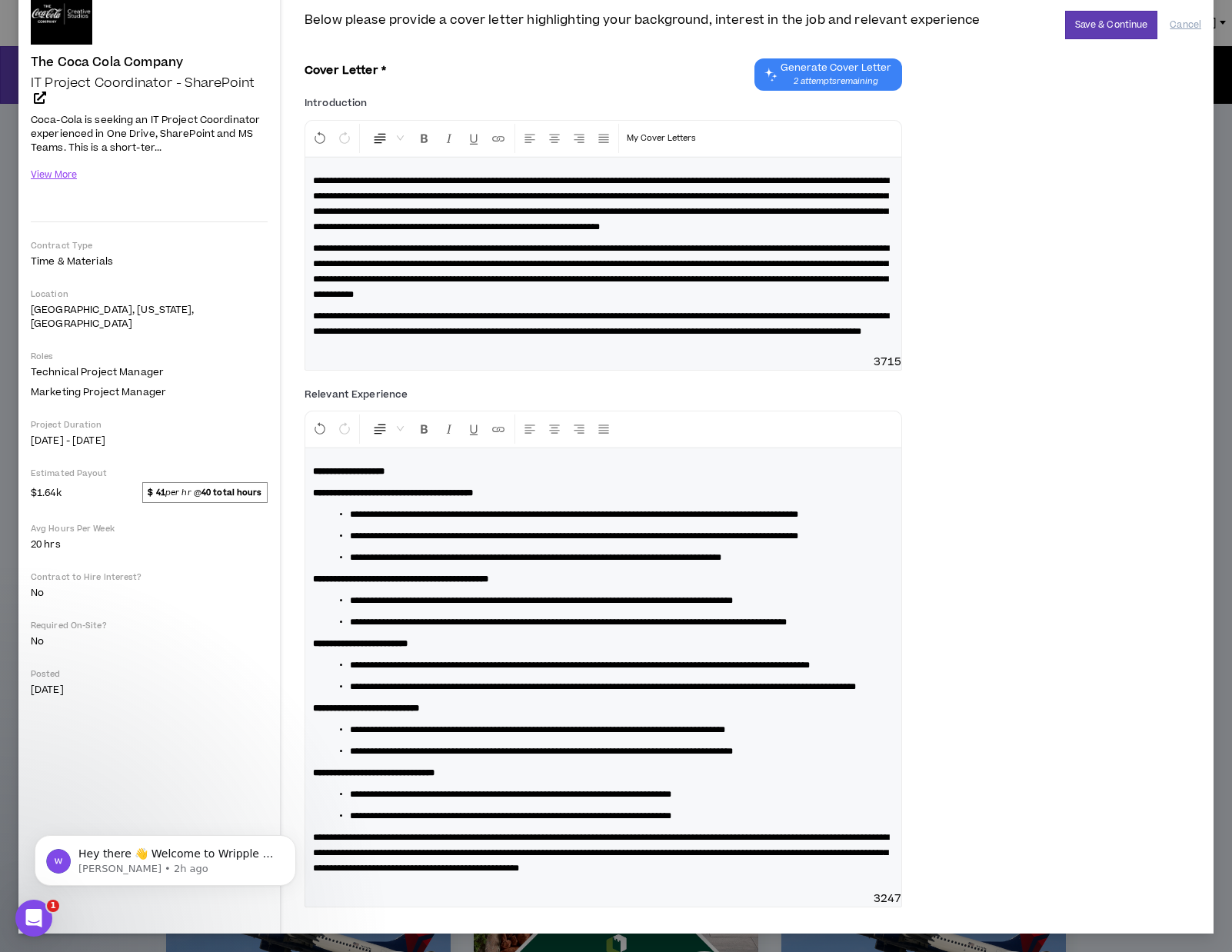
scroll to position [230, 0]
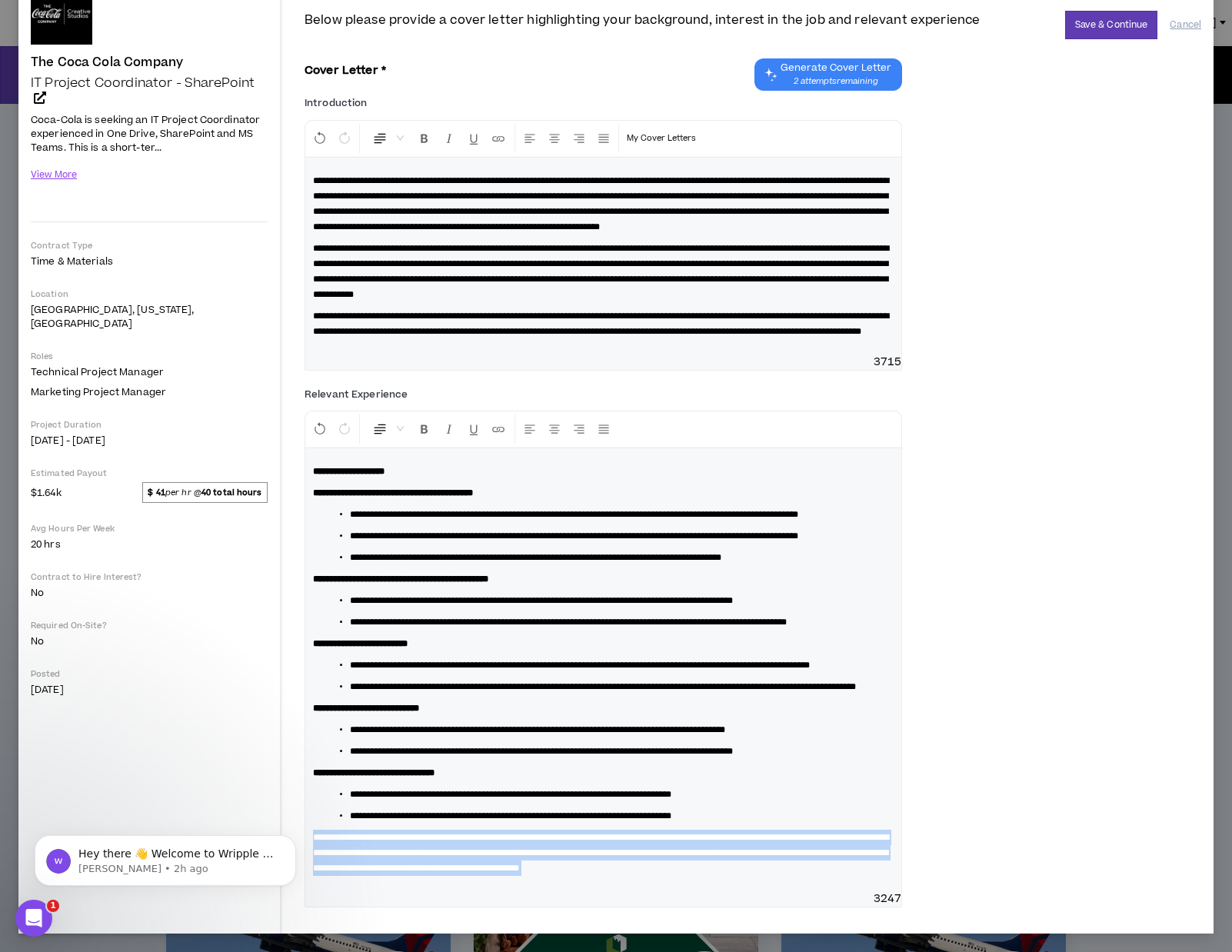
drag, startPoint x: 444, startPoint y: 885, endPoint x: 337, endPoint y: 759, distance: 165.3
click at [337, 759] on div "**********" at bounding box center [603, 659] width 598 height 497
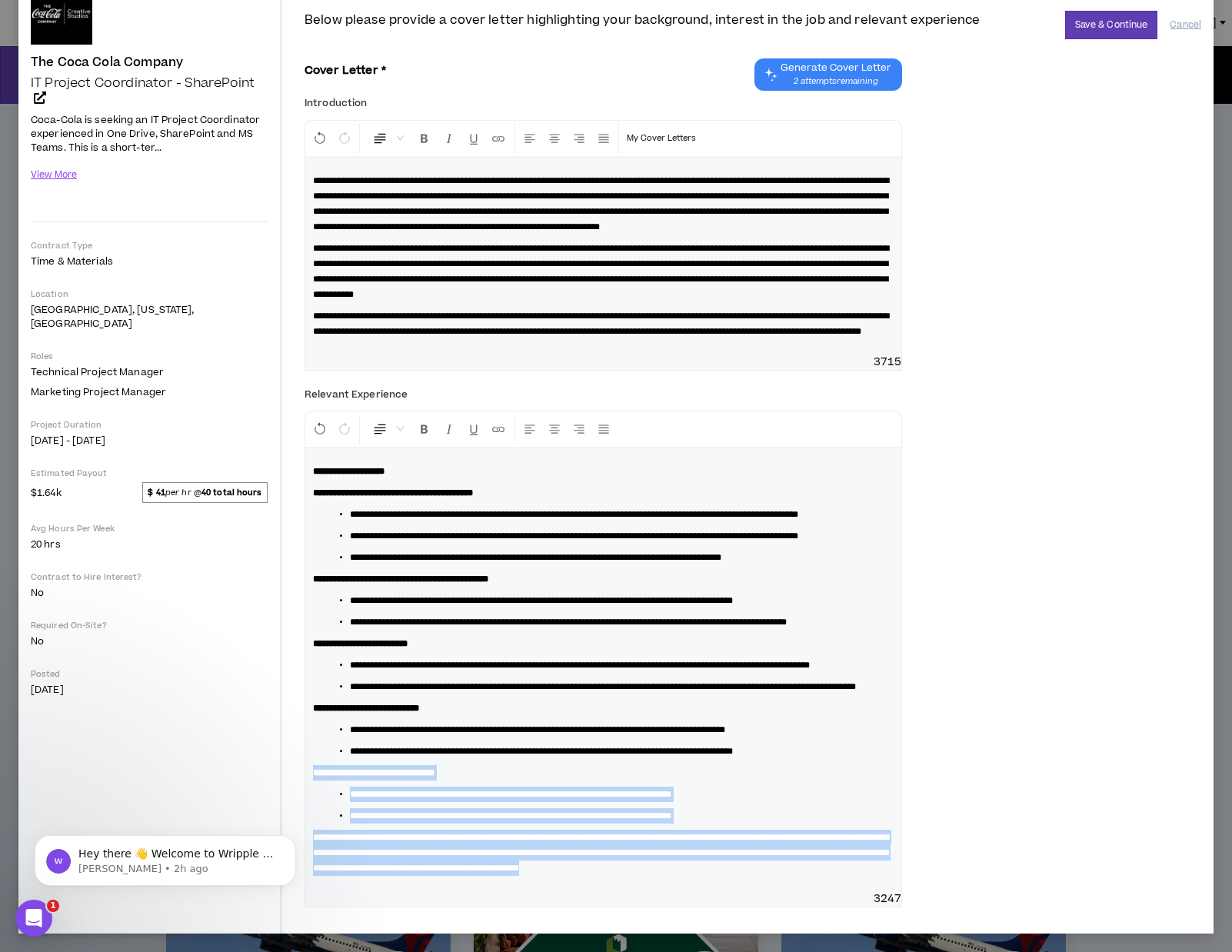
drag, startPoint x: 410, startPoint y: 869, endPoint x: 315, endPoint y: 754, distance: 149.2
click at [315, 754] on div "**********" at bounding box center [603, 670] width 596 height 443
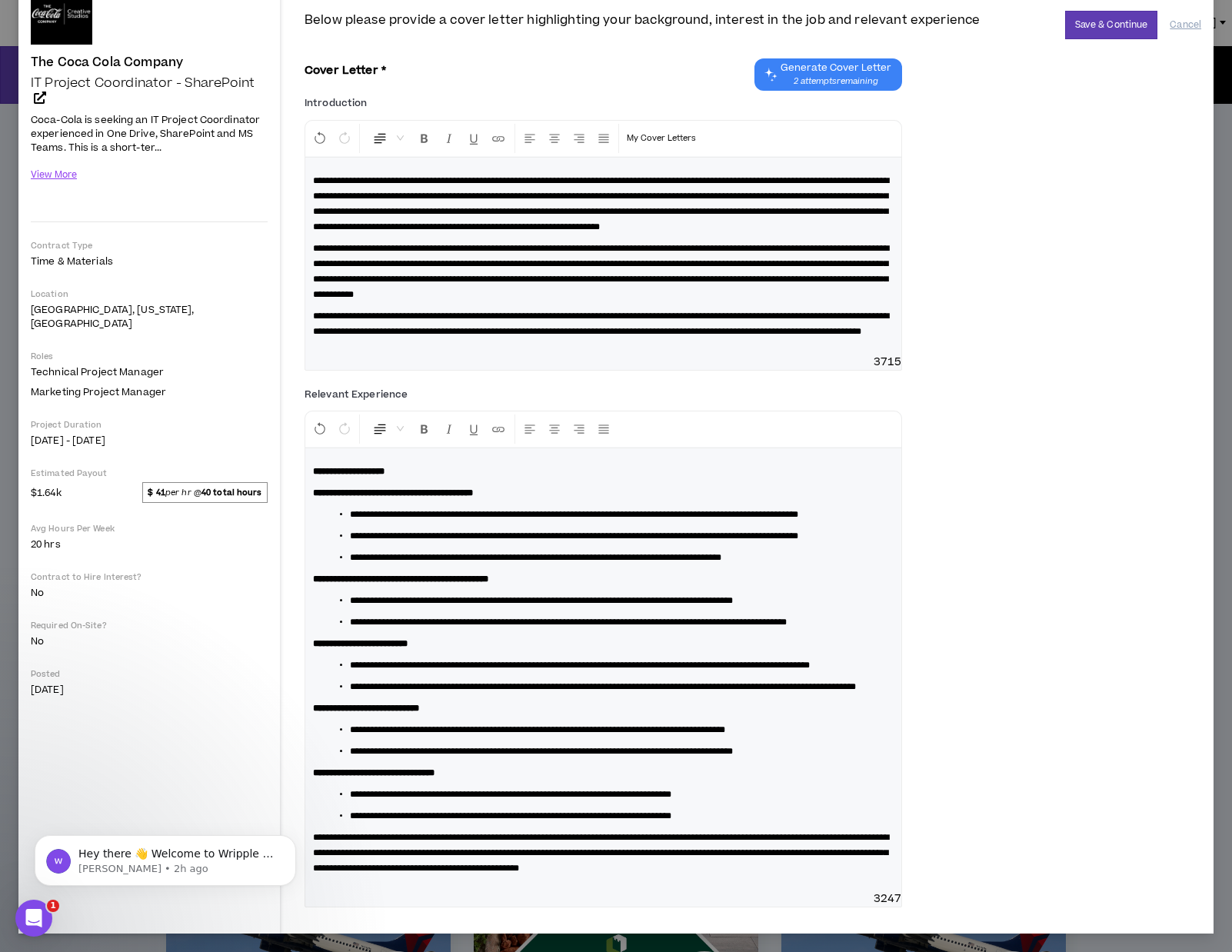
scroll to position [119, 0]
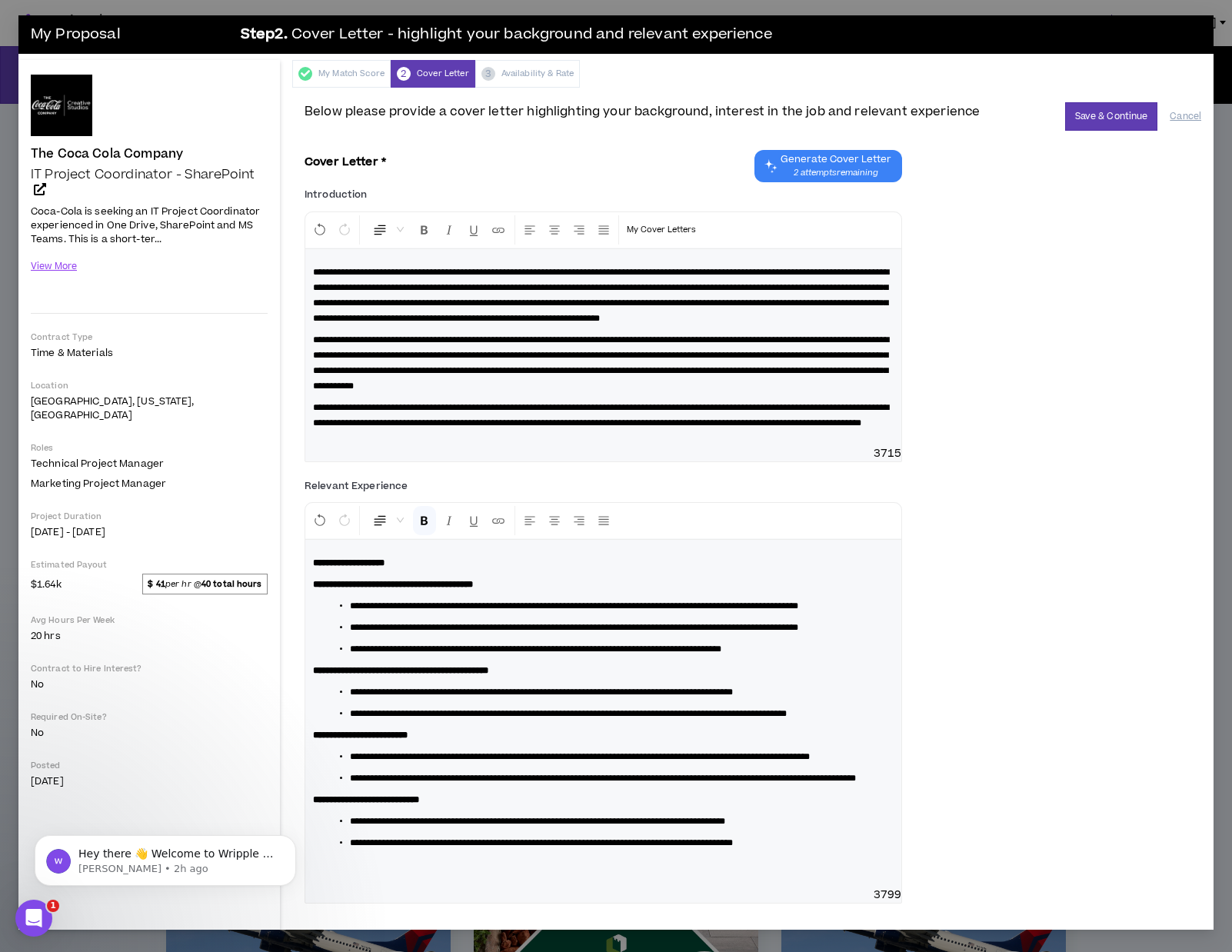
click at [417, 800] on strong "**********" at bounding box center [366, 800] width 107 height 9
click at [386, 800] on strong "**********" at bounding box center [366, 800] width 107 height 9
drag, startPoint x: 386, startPoint y: 804, endPoint x: 353, endPoint y: 805, distance: 33.0
click at [353, 804] on strong "**********" at bounding box center [414, 800] width 203 height 9
click at [566, 663] on p "**********" at bounding box center [603, 670] width 581 height 15
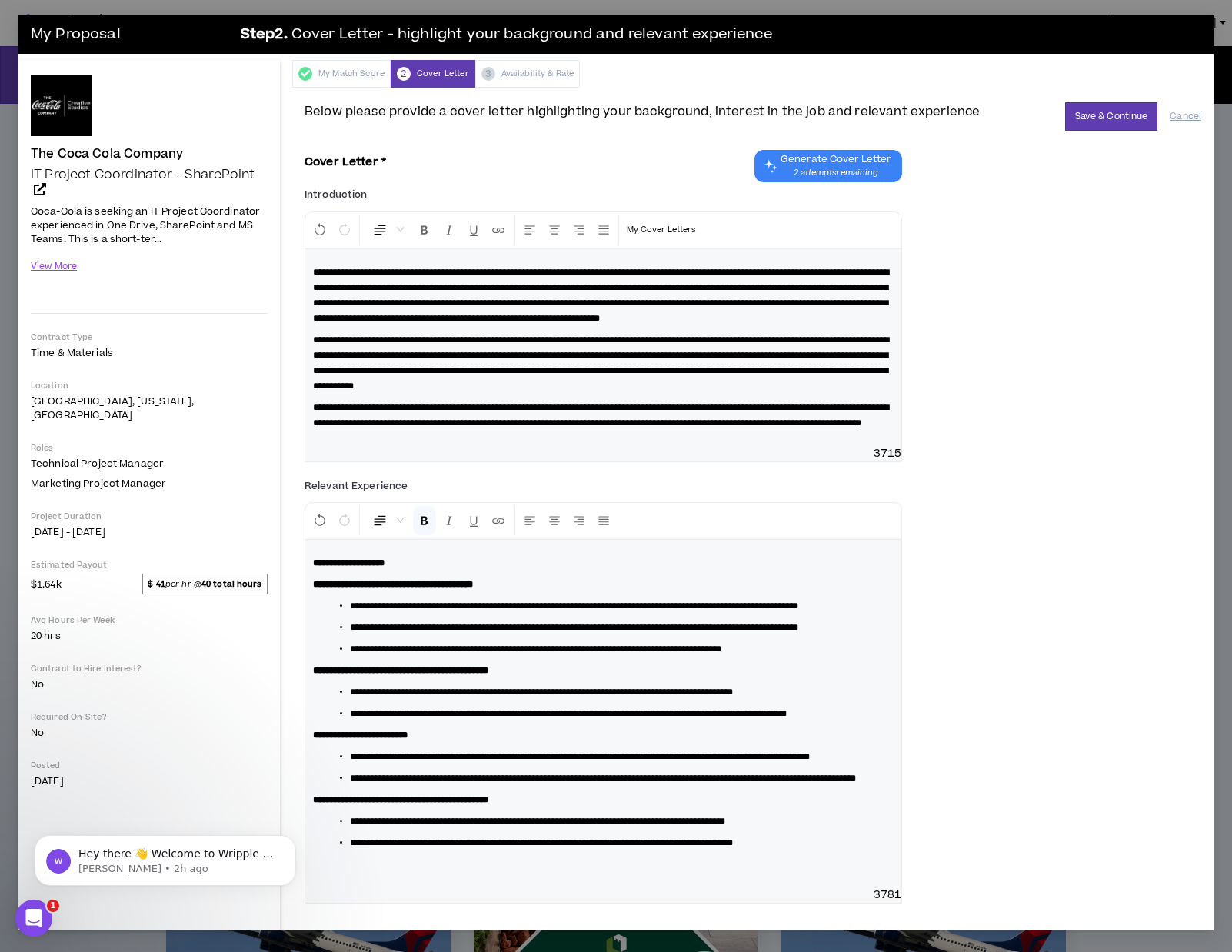
scroll to position [0, 0]
click at [1110, 125] on button "Save & Continue" at bounding box center [1111, 117] width 93 height 28
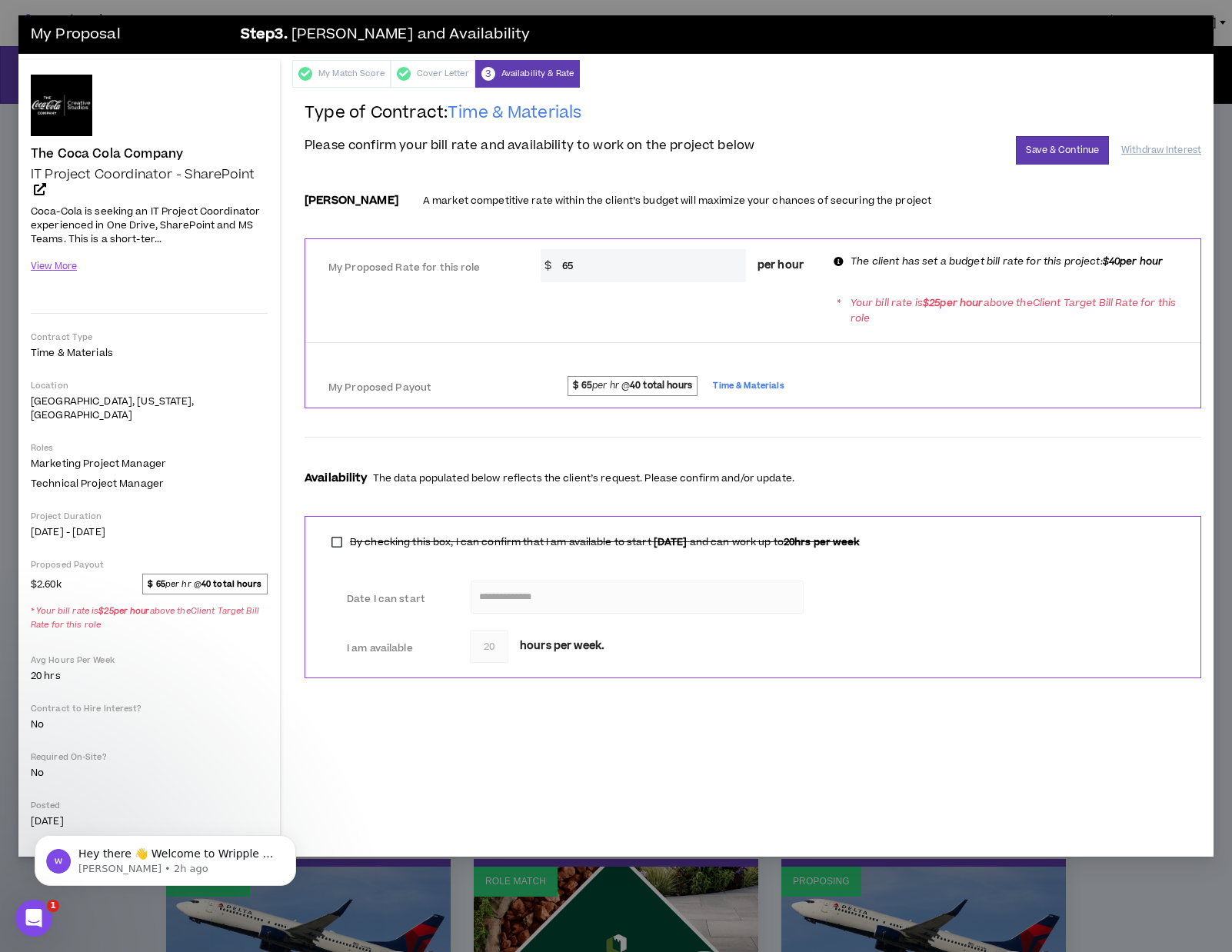
click at [591, 265] on input "65" at bounding box center [649, 265] width 191 height 33
type input "6"
click at [716, 332] on div at bounding box center [753, 346] width 895 height 28
click at [627, 263] on input "55" at bounding box center [649, 265] width 191 height 33
type input "5"
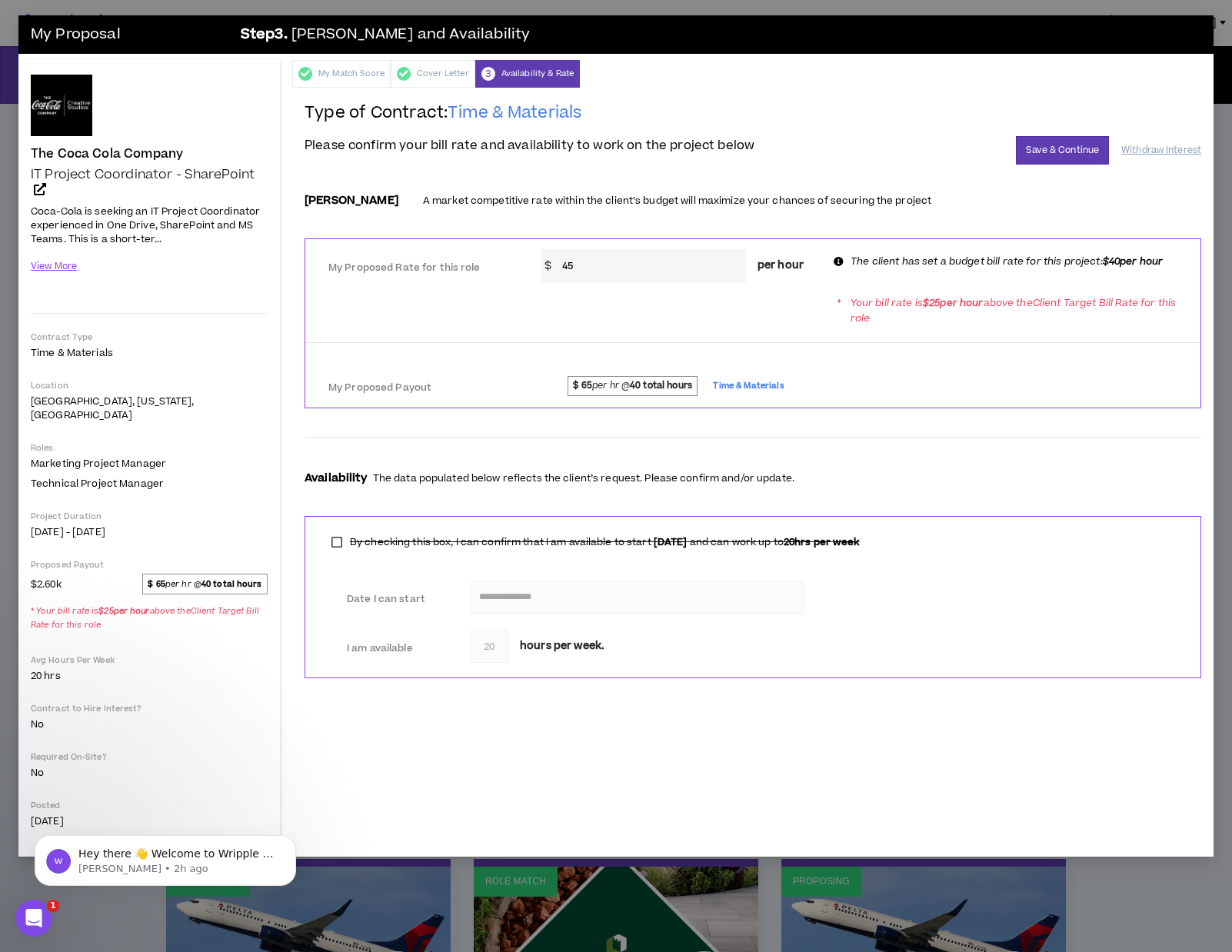
type input "45"
click at [745, 340] on div at bounding box center [753, 343] width 895 height 13
click at [1076, 143] on button "Save & Continue" at bounding box center [1062, 150] width 93 height 28
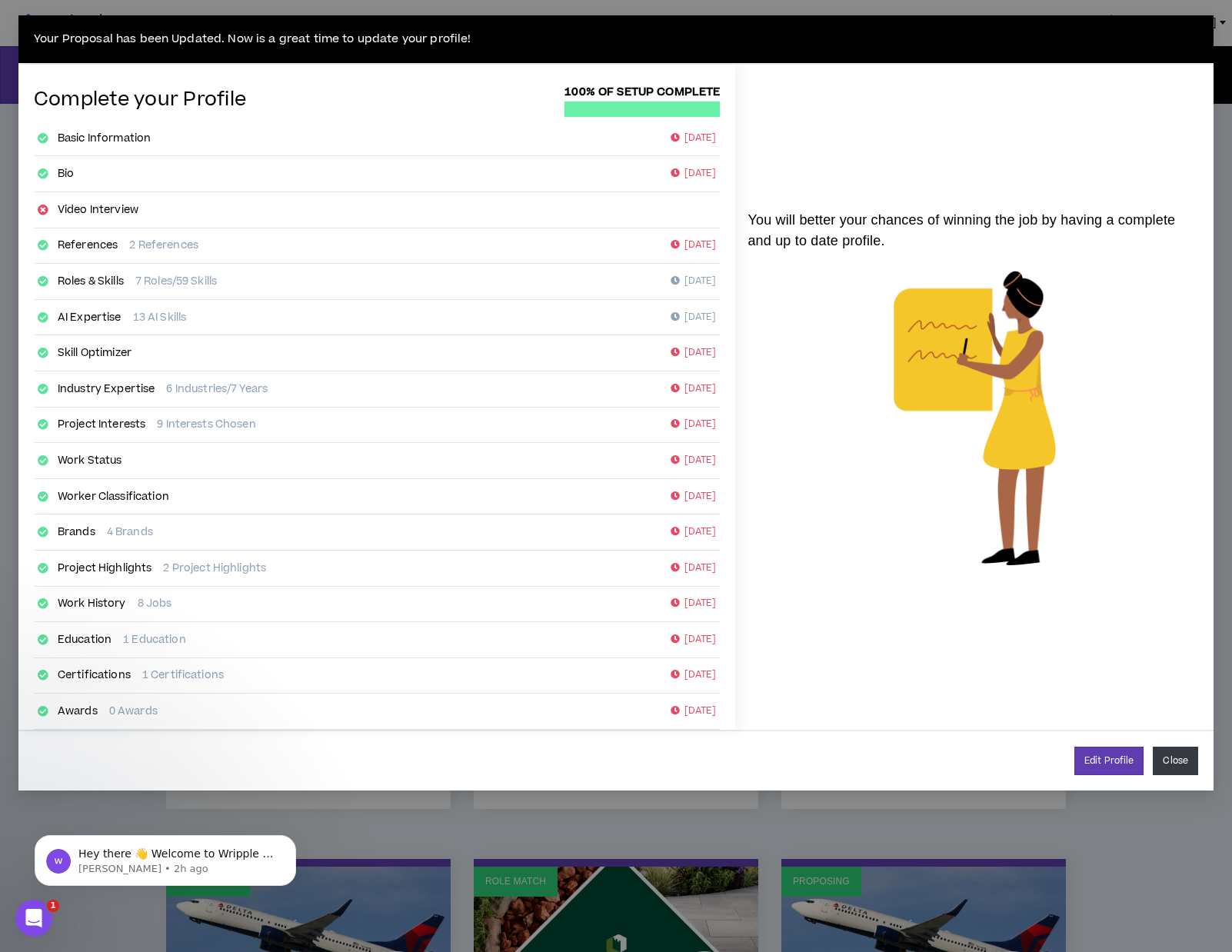
click at [1173, 766] on button "Close" at bounding box center [1175, 761] width 45 height 28
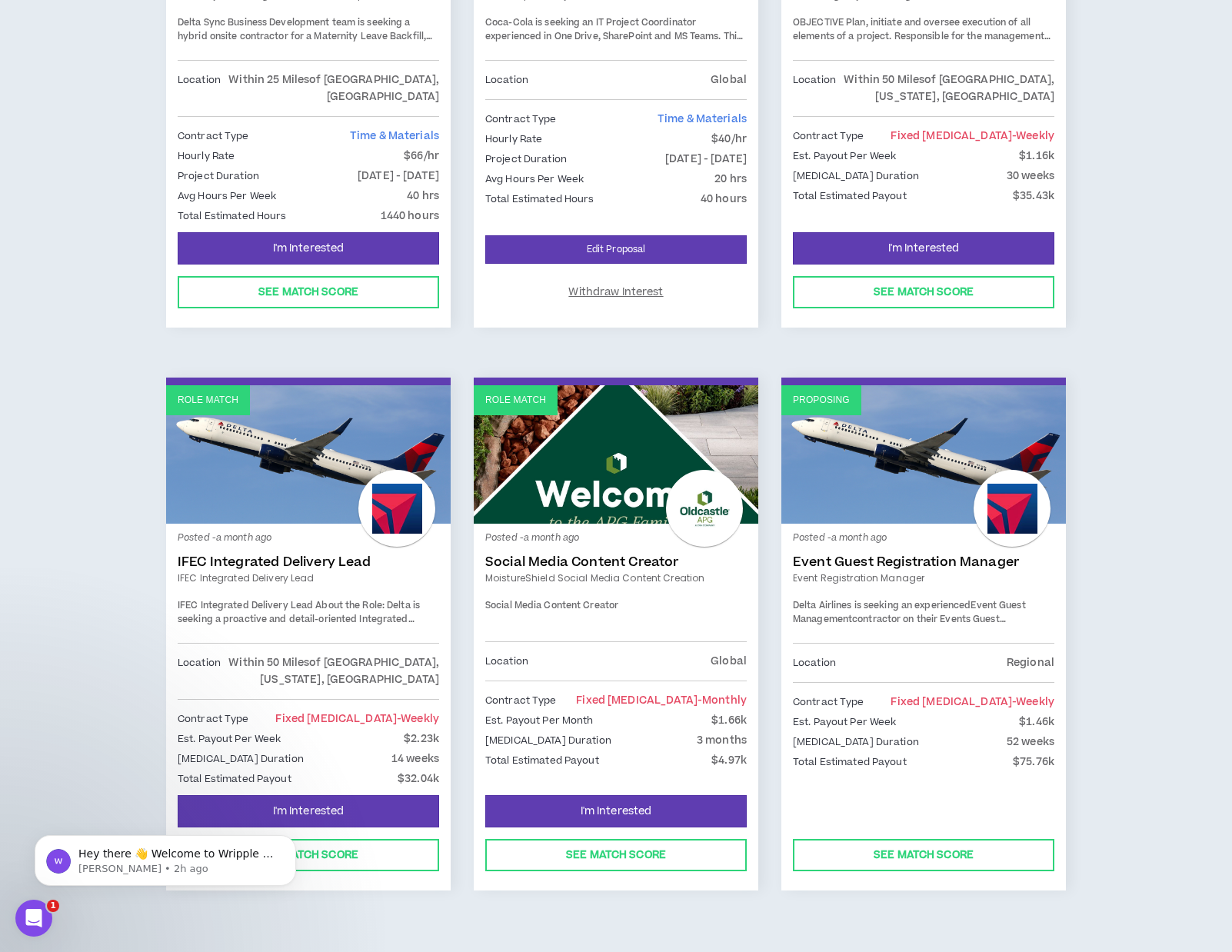
scroll to position [481, 0]
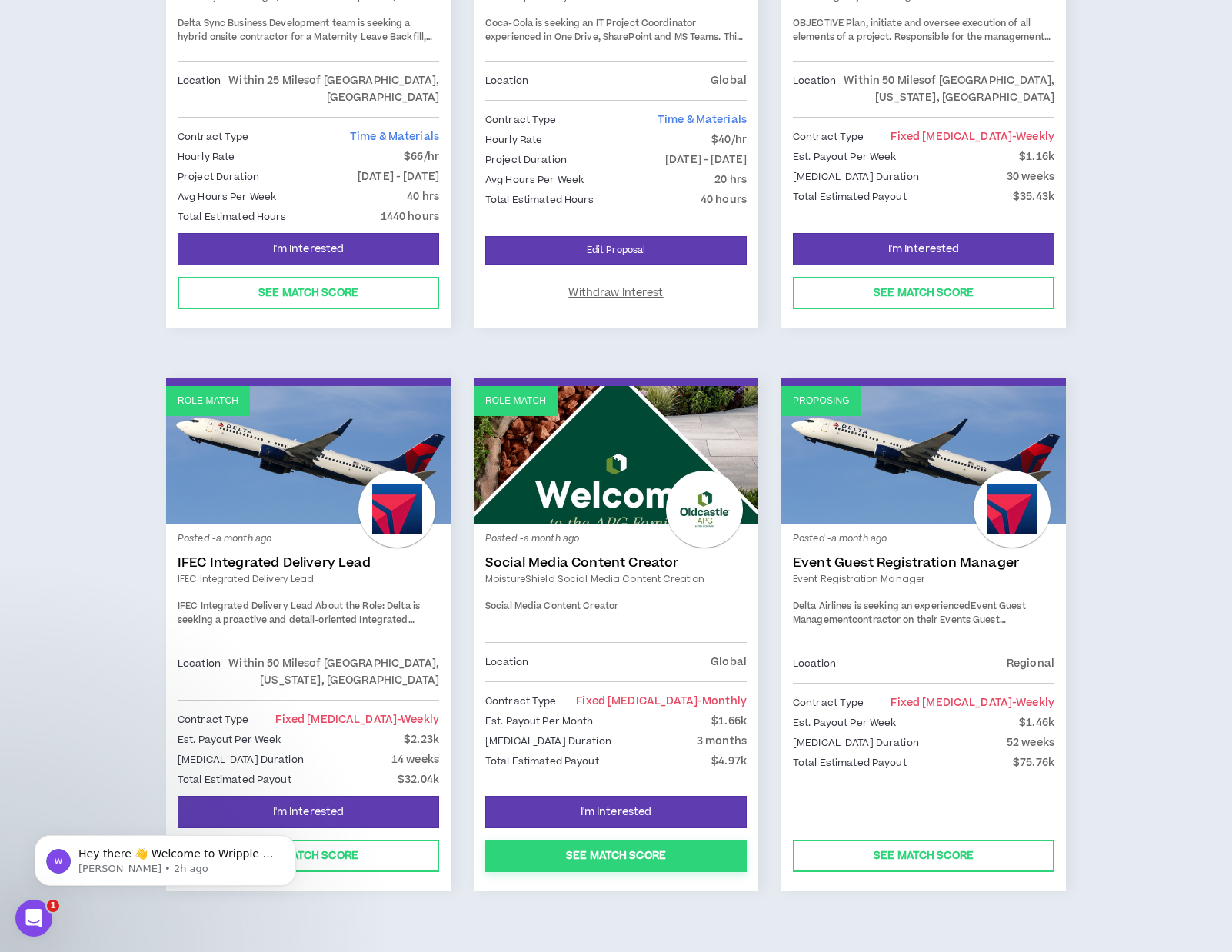
click at [685, 846] on button "See Match Score" at bounding box center [616, 856] width 261 height 32
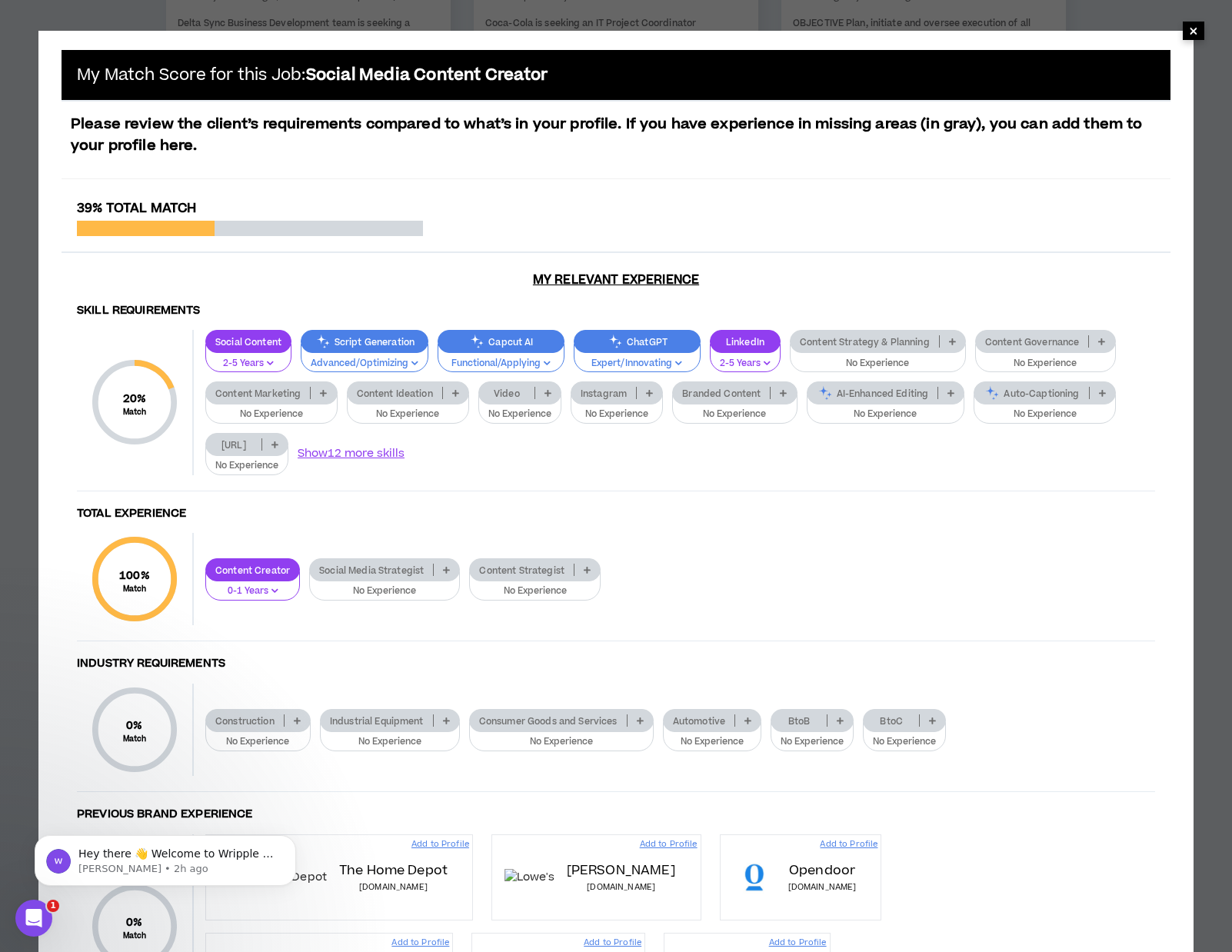
click at [1190, 35] on span "×" at bounding box center [1193, 31] width 9 height 19
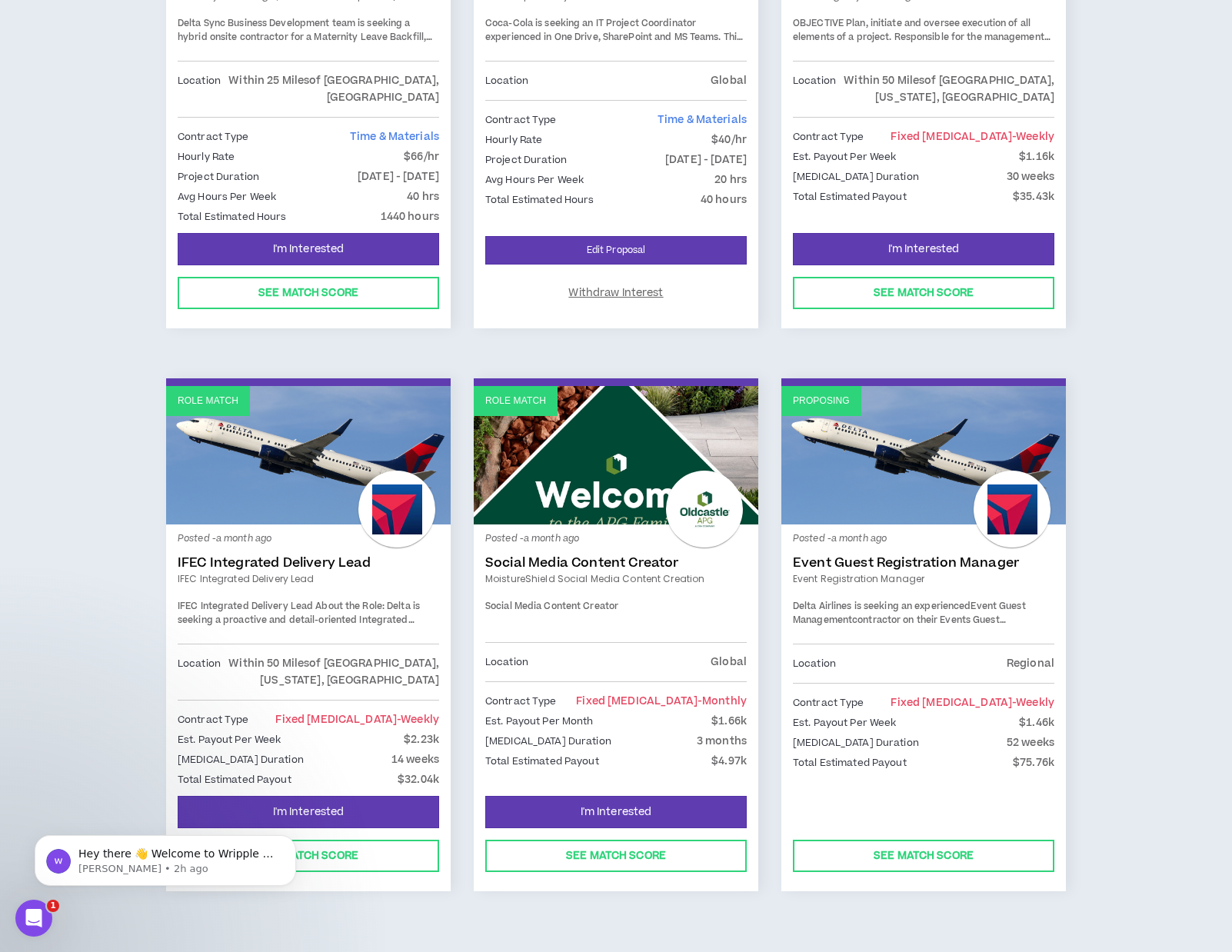
scroll to position [0, 0]
